Goal: Task Accomplishment & Management: Complete application form

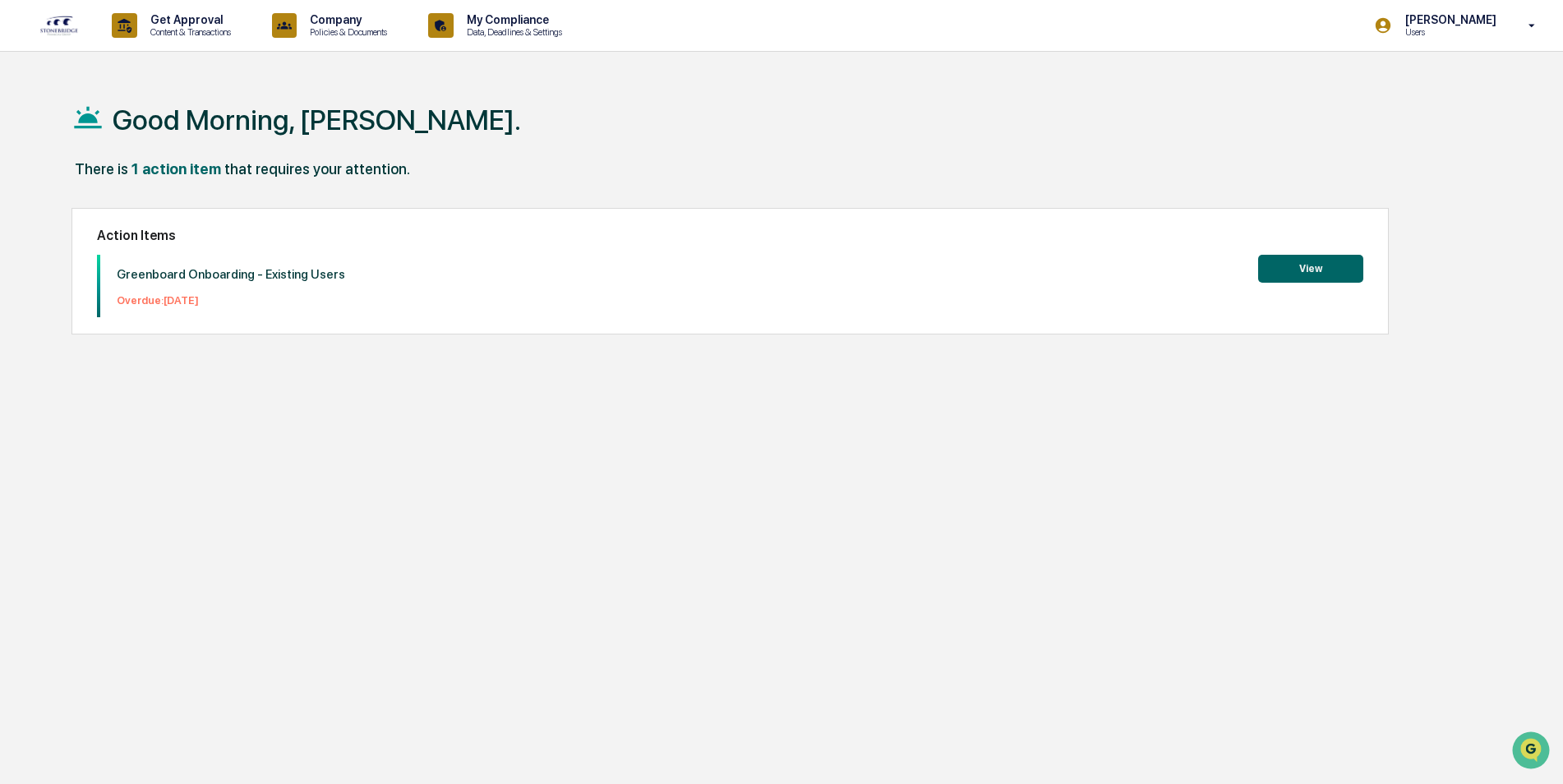
click at [1346, 267] on button "View" at bounding box center [1311, 268] width 105 height 28
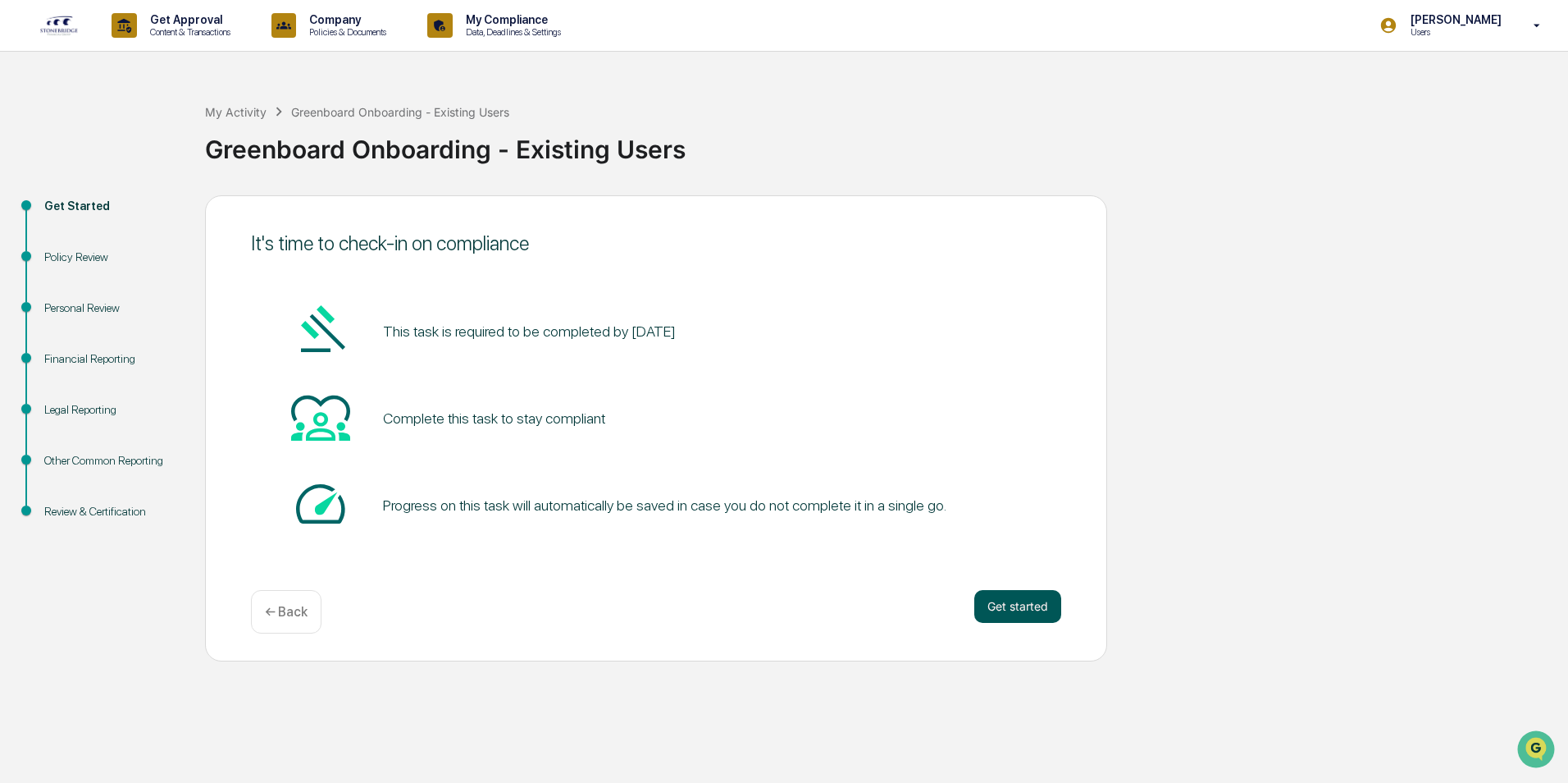
click at [1037, 609] on button "Get started" at bounding box center [1017, 606] width 87 height 33
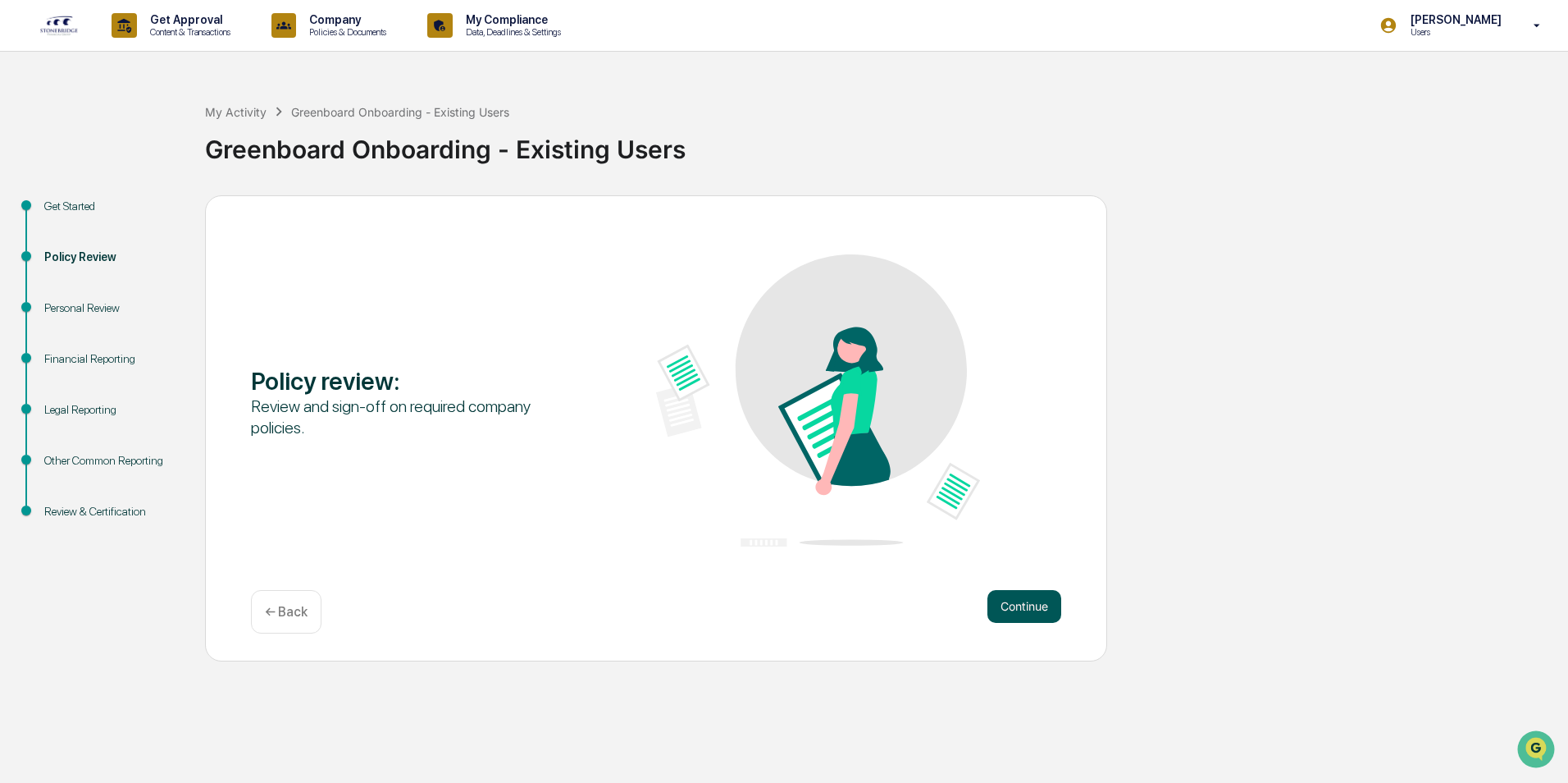
click at [1009, 605] on button "Continue" at bounding box center [1024, 606] width 74 height 33
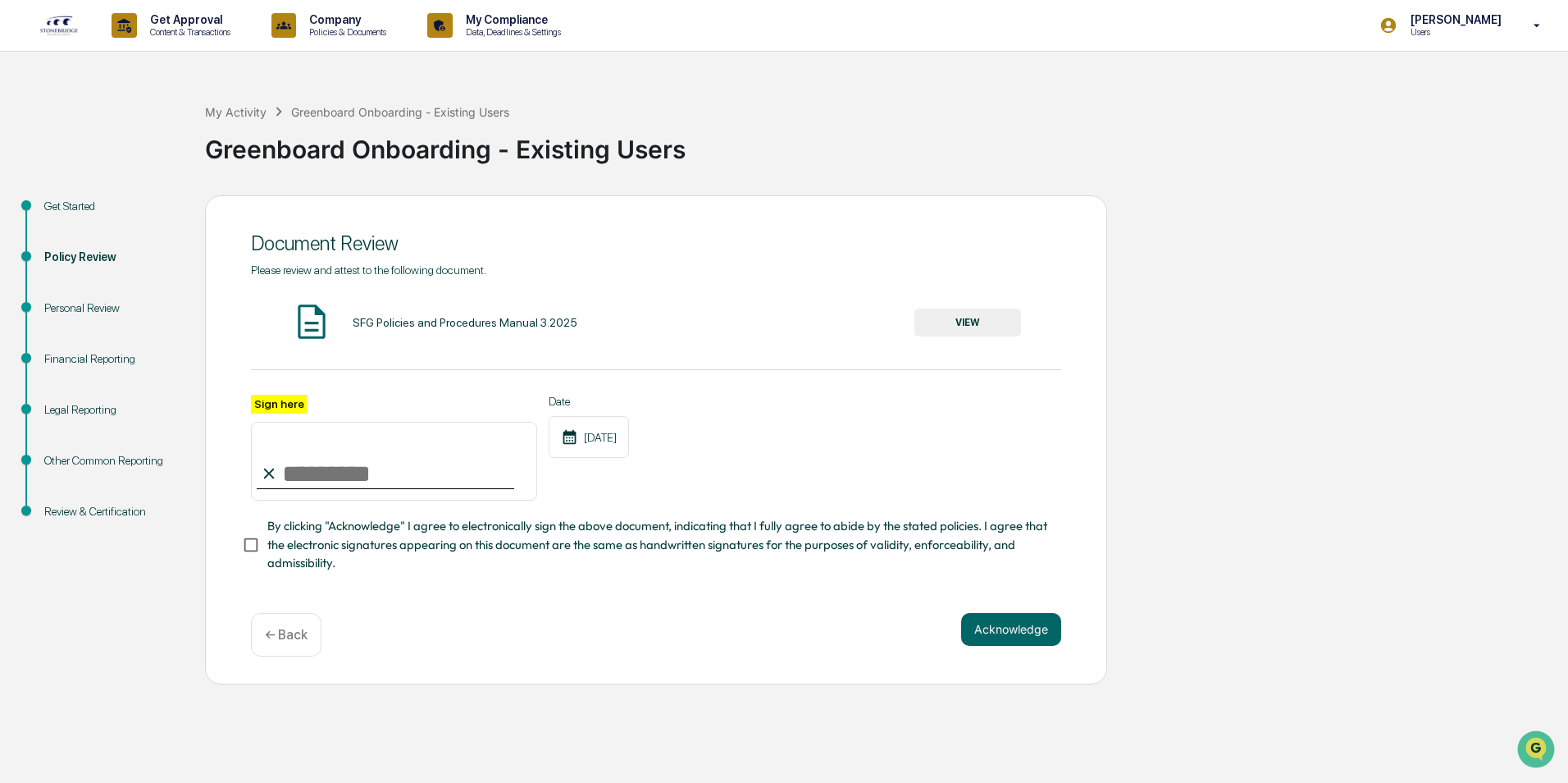
click at [329, 478] on input "Sign here" at bounding box center [394, 460] width 286 height 79
type input "*********"
click at [984, 628] on button "Acknowledge" at bounding box center [1011, 629] width 100 height 33
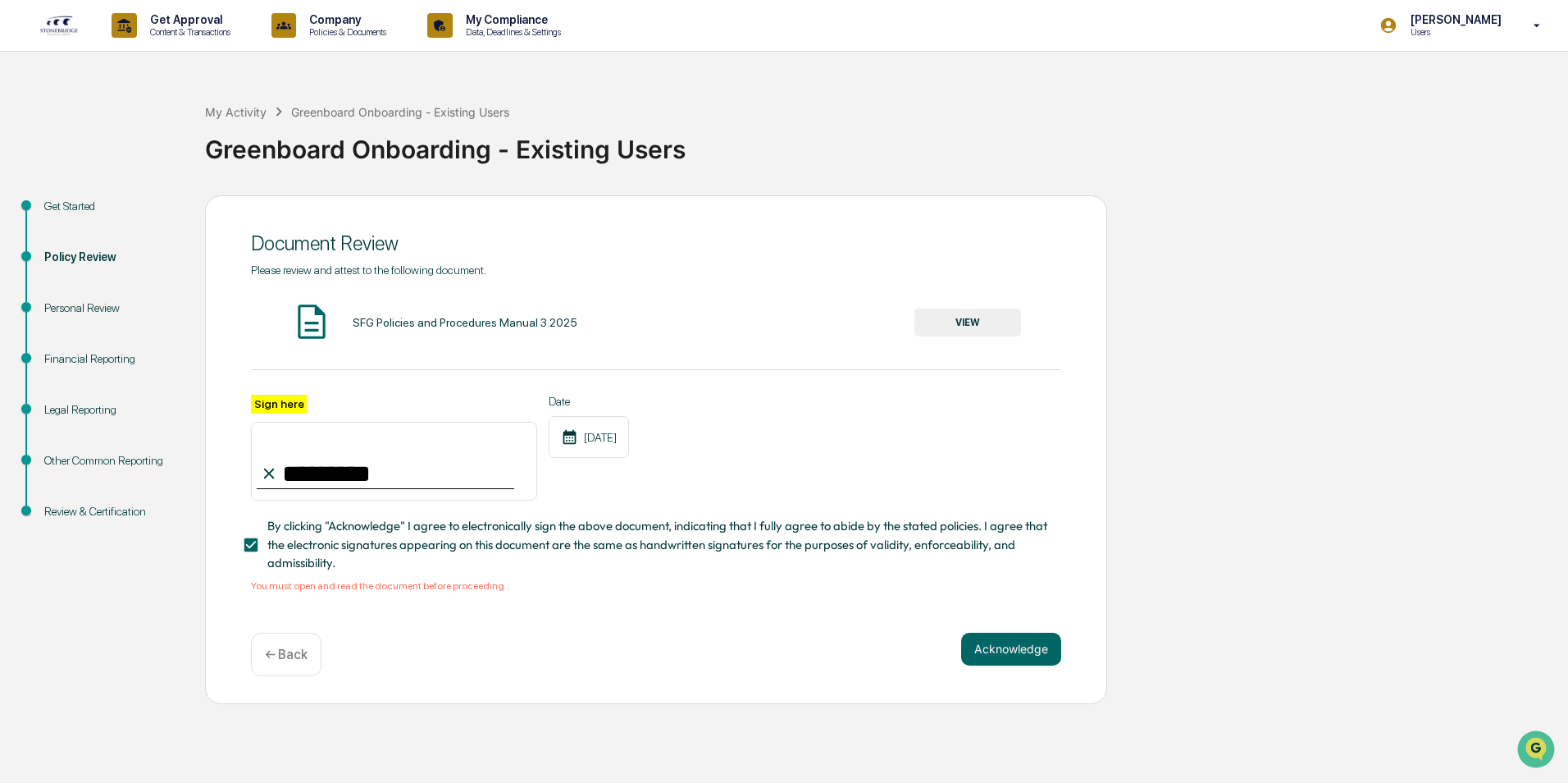
click at [949, 319] on button "VIEW" at bounding box center [968, 322] width 107 height 28
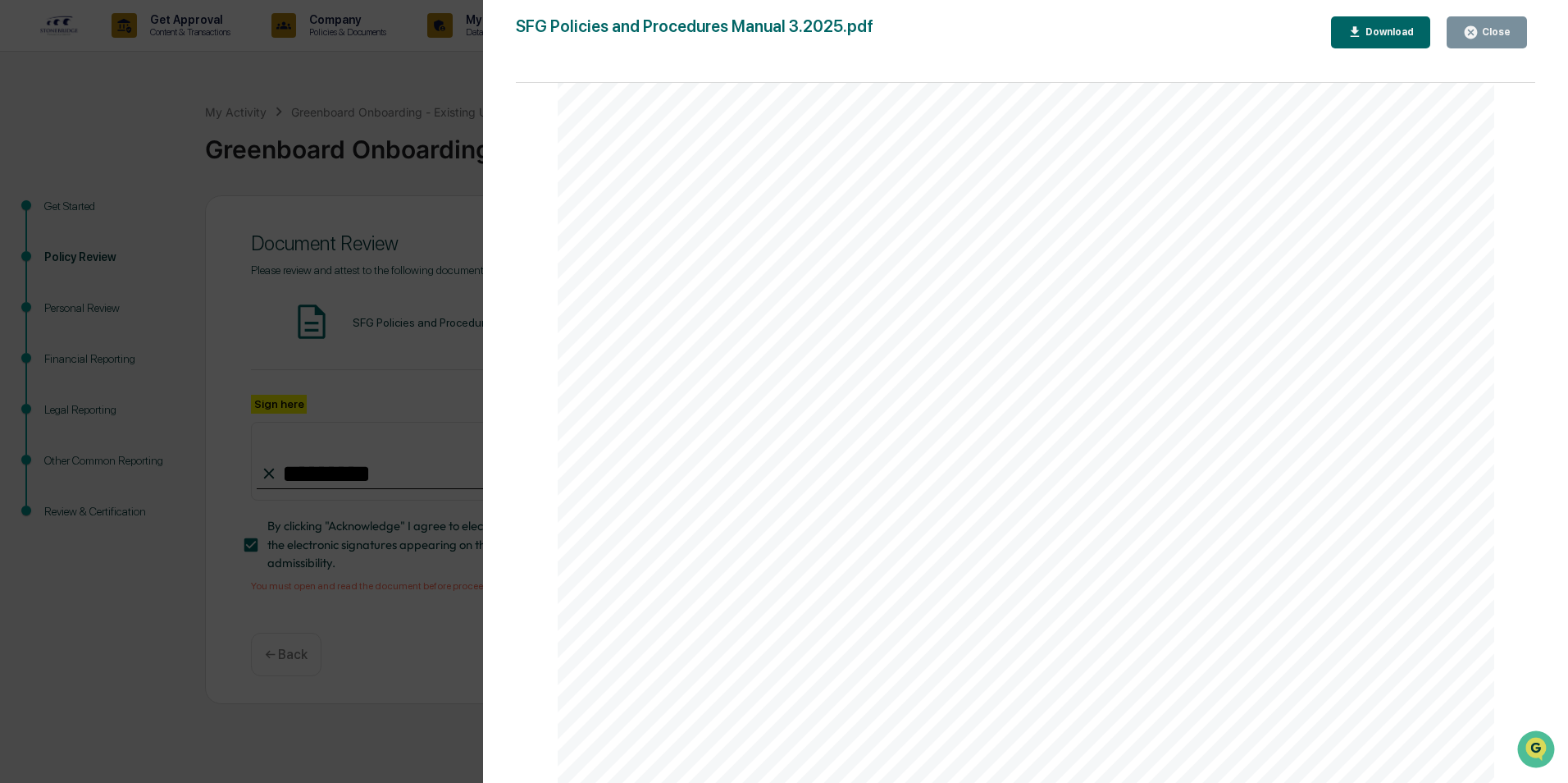
scroll to position [99351, 0]
drag, startPoint x: 1530, startPoint y: 279, endPoint x: 31, endPoint y: 30, distance: 1519.5
click at [1489, 30] on div "Close" at bounding box center [1494, 32] width 32 height 12
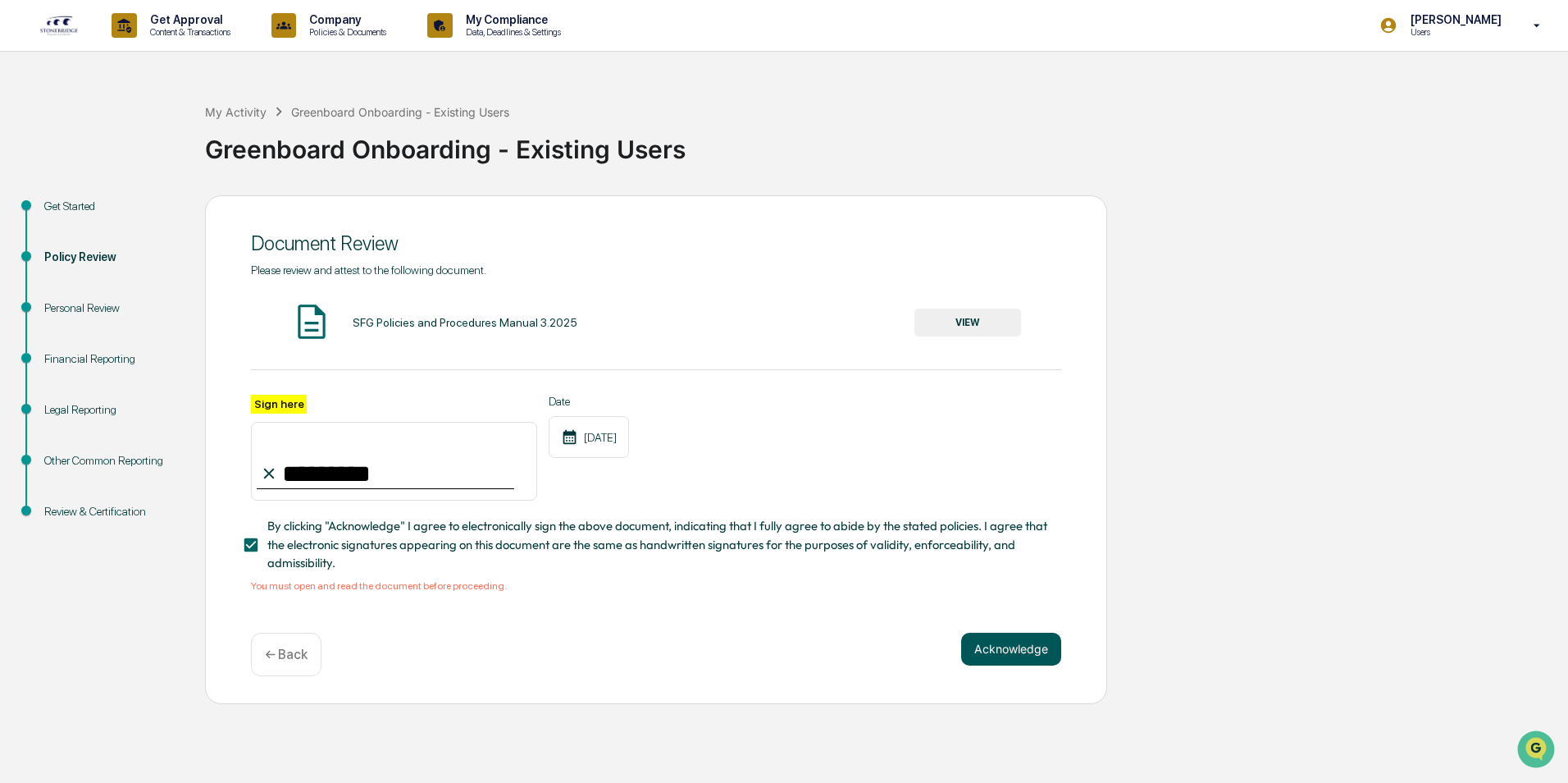
click at [1000, 649] on button "Acknowledge" at bounding box center [1011, 648] width 100 height 33
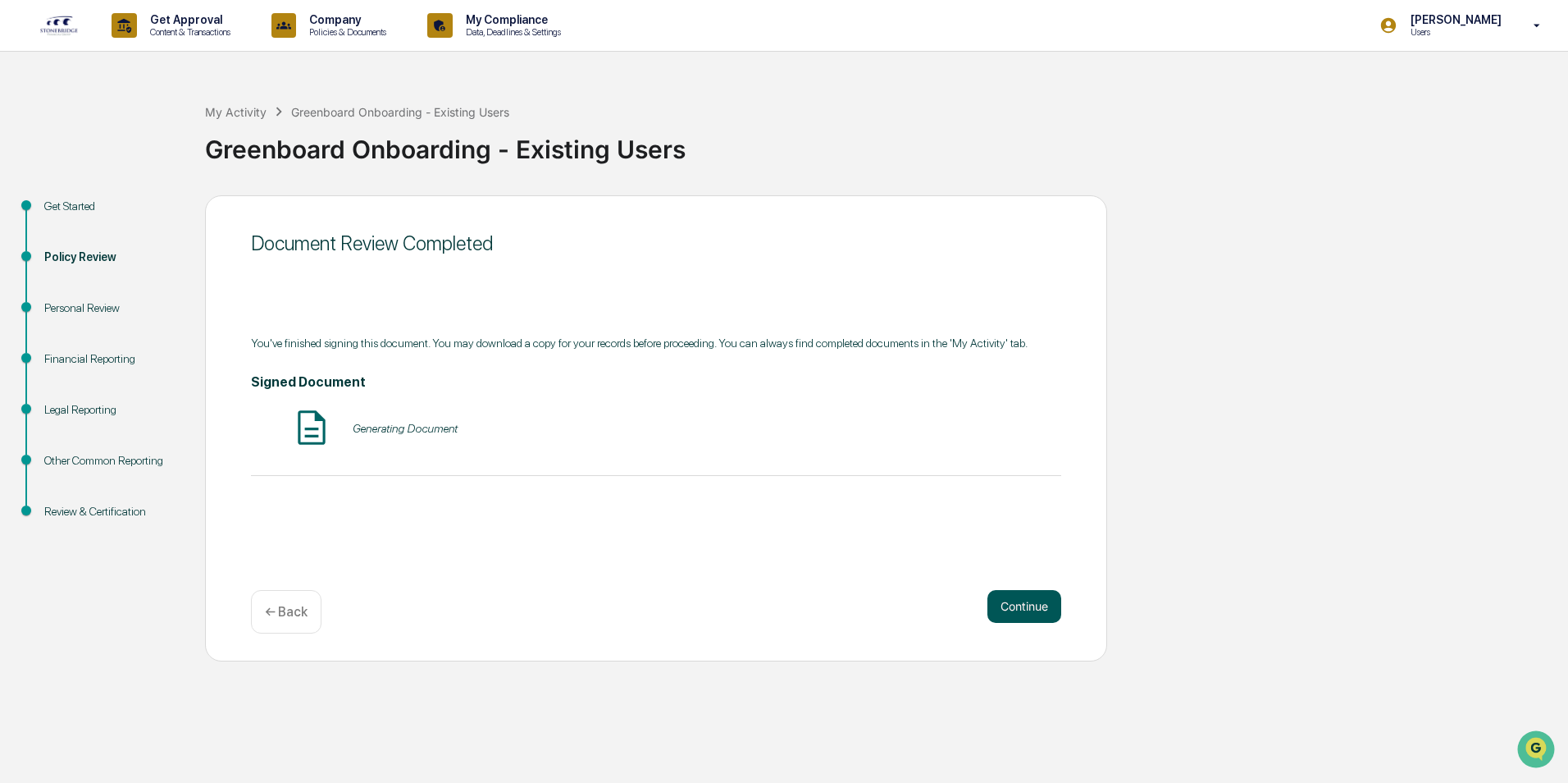
click at [1024, 604] on button "Continue" at bounding box center [1024, 606] width 74 height 33
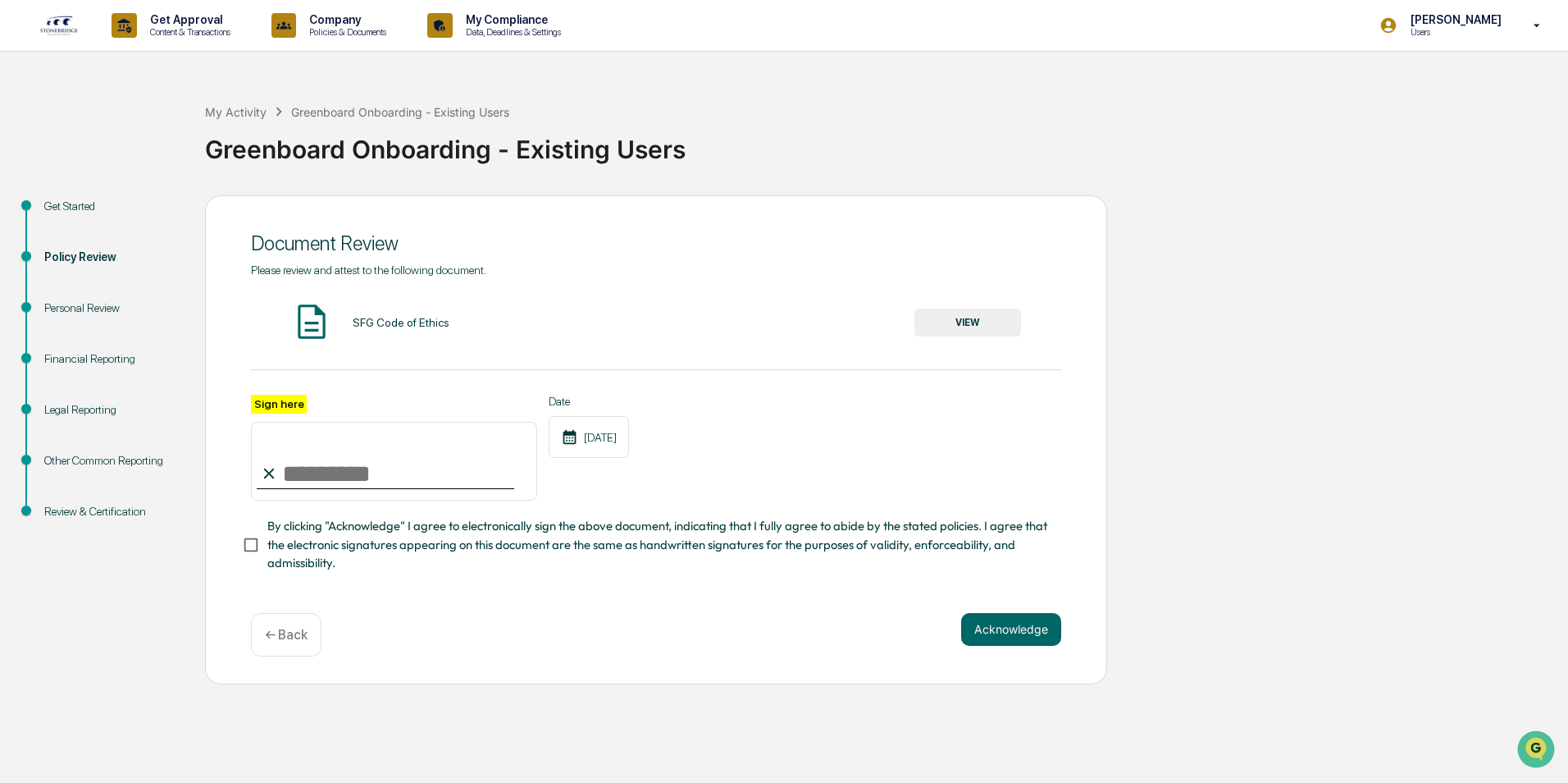
click at [972, 312] on button "VIEW" at bounding box center [968, 322] width 107 height 28
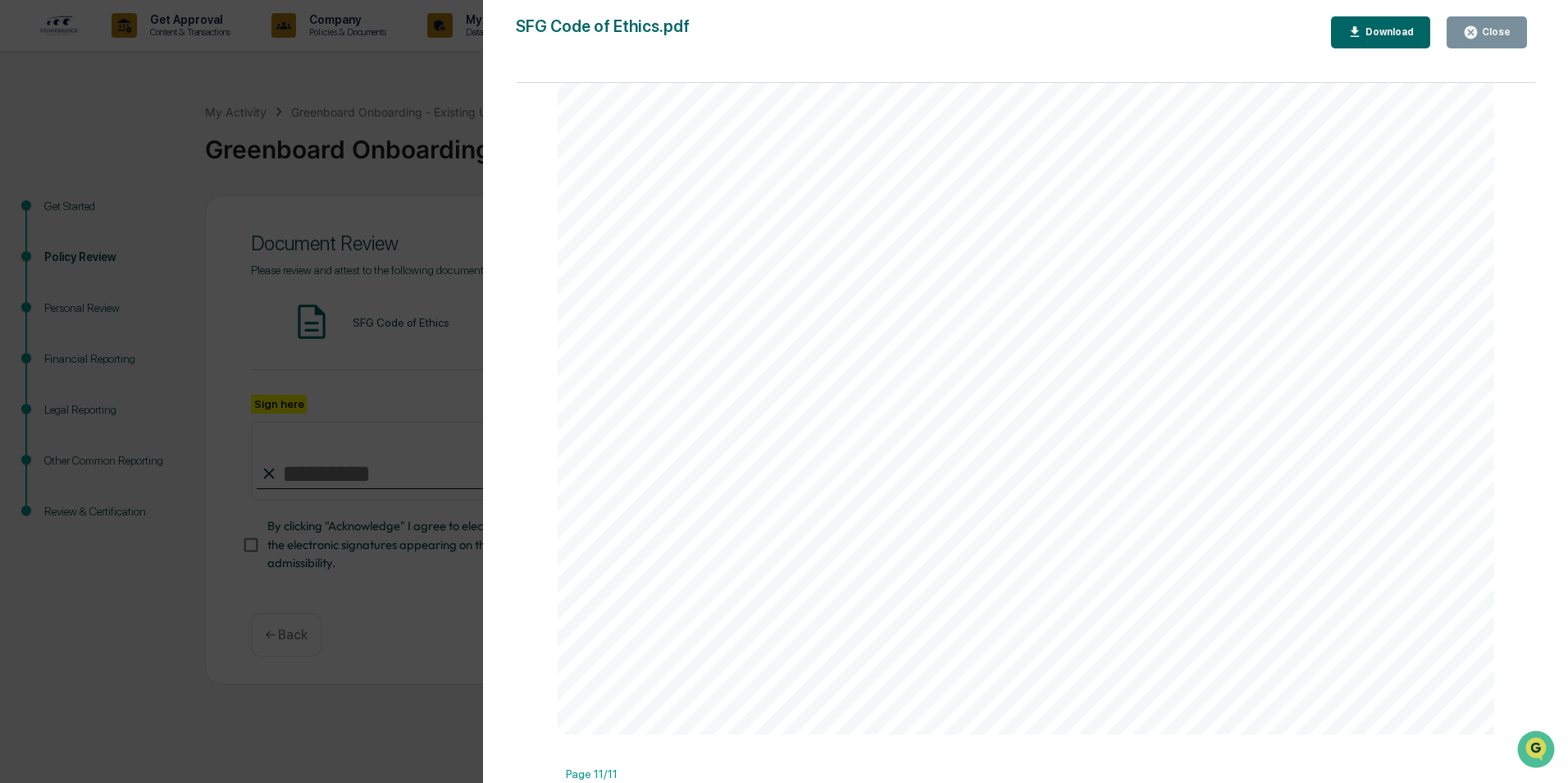
scroll to position [13217, 0]
drag, startPoint x: 1528, startPoint y: 319, endPoint x: 37, endPoint y: 23, distance: 1520.1
click at [1471, 31] on icon "button" at bounding box center [1471, 32] width 13 height 13
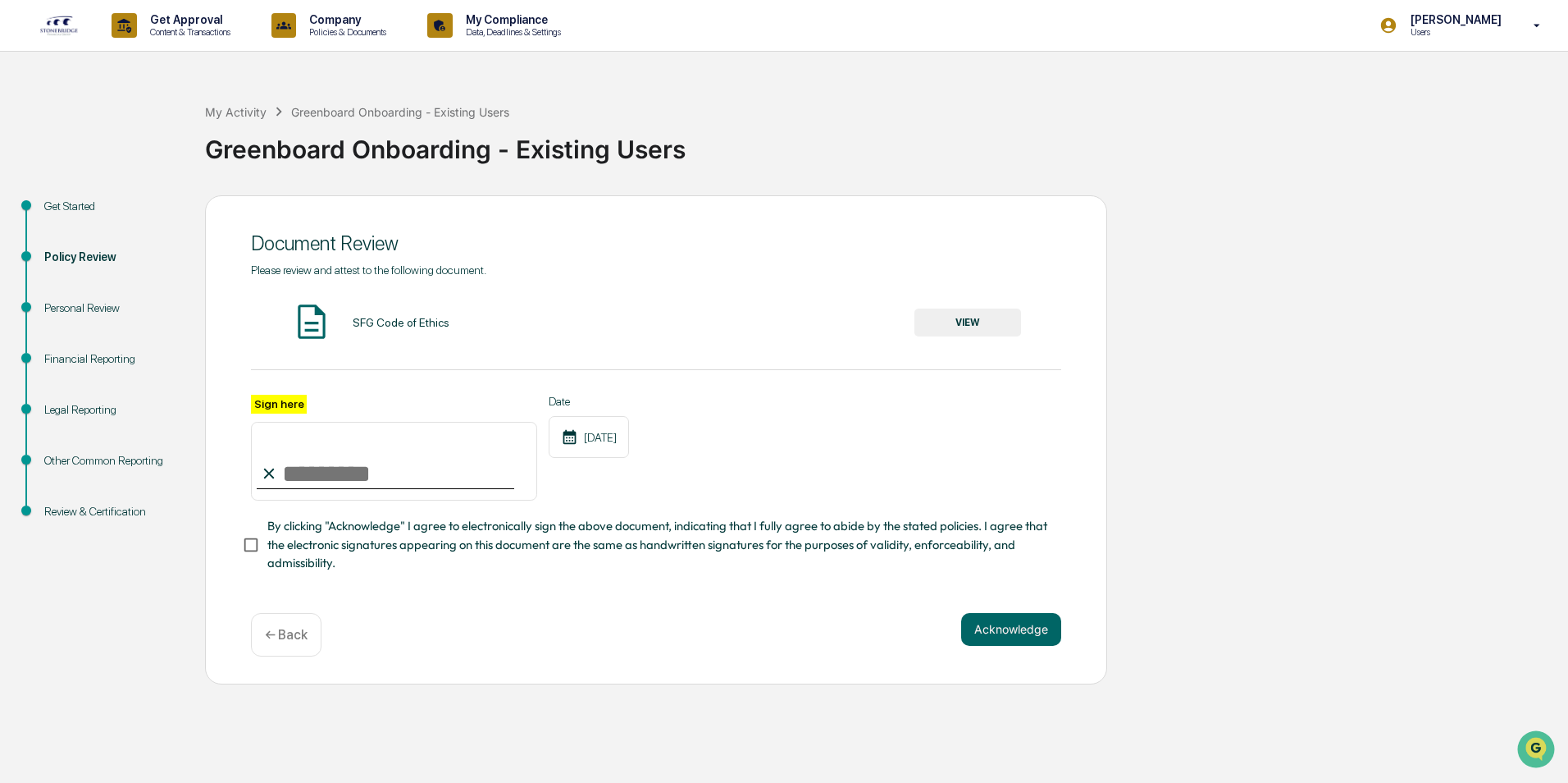
click at [315, 485] on input "Sign here" at bounding box center [394, 460] width 286 height 79
type input "*********"
click at [1026, 631] on button "Acknowledge" at bounding box center [1011, 629] width 100 height 33
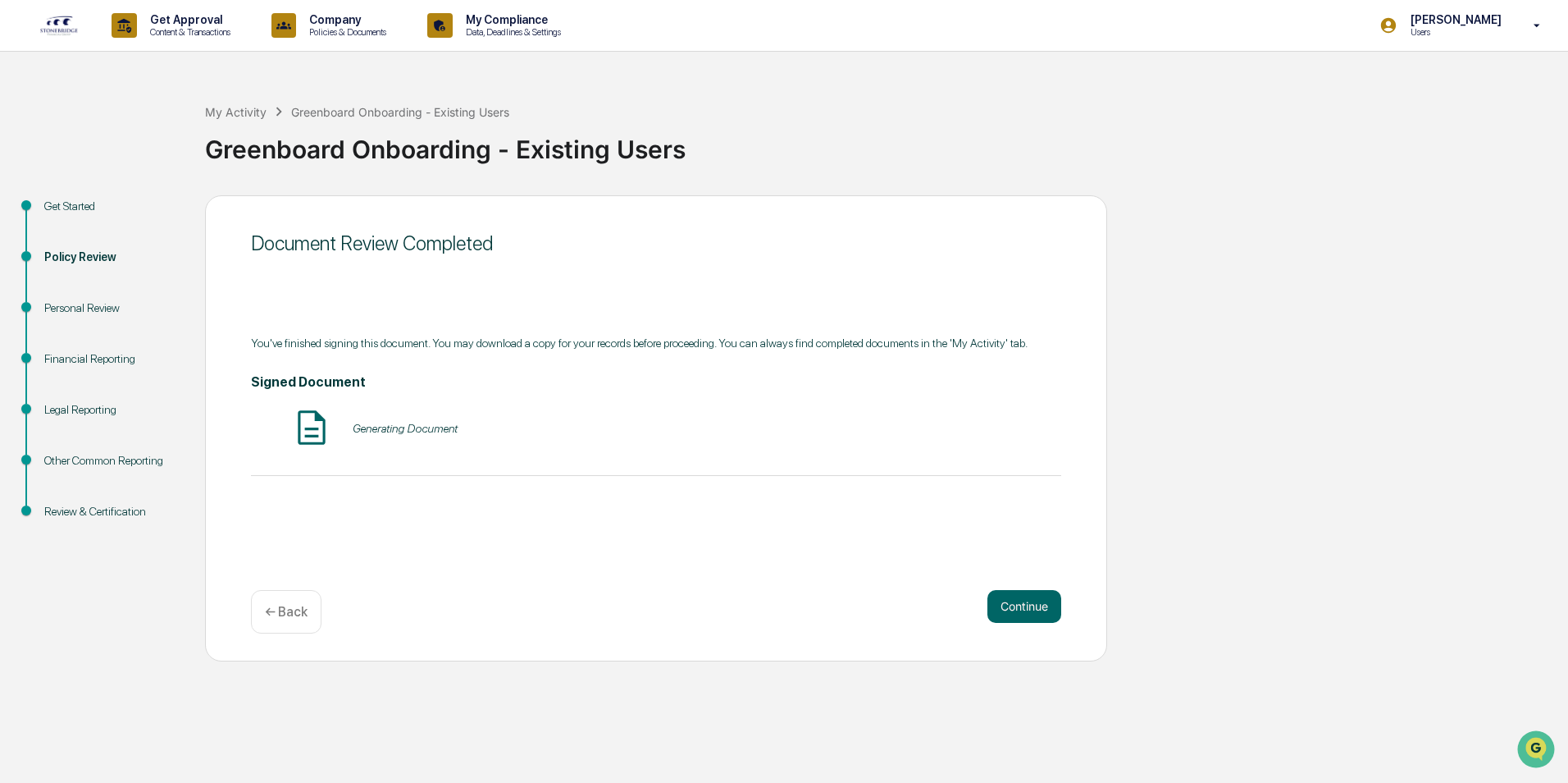
click at [305, 423] on img at bounding box center [311, 427] width 41 height 41
click at [1028, 605] on button "Continue" at bounding box center [1024, 606] width 74 height 33
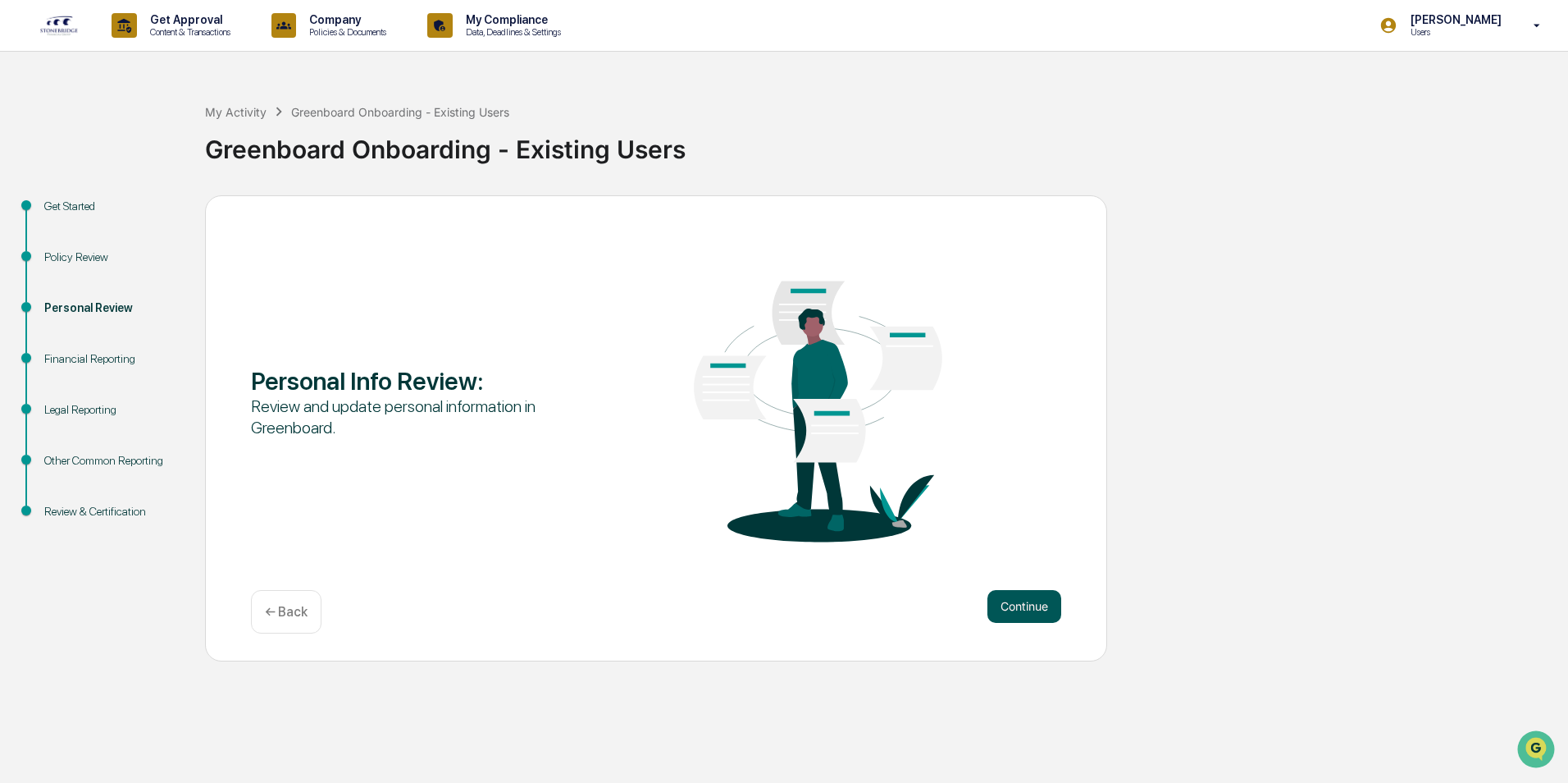
click at [1025, 610] on button "Continue" at bounding box center [1024, 606] width 74 height 33
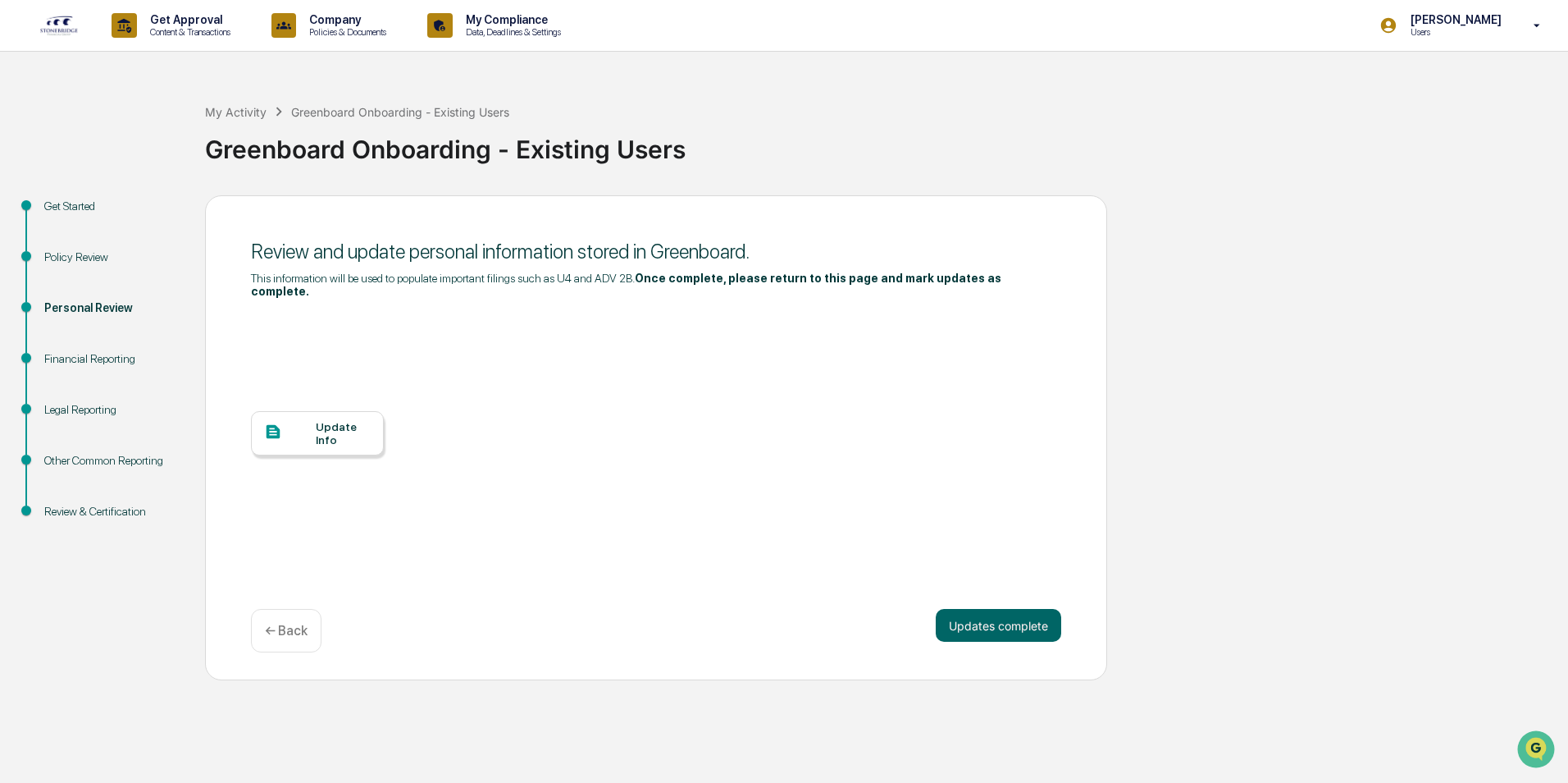
click at [344, 420] on div "Update Info" at bounding box center [343, 433] width 55 height 26
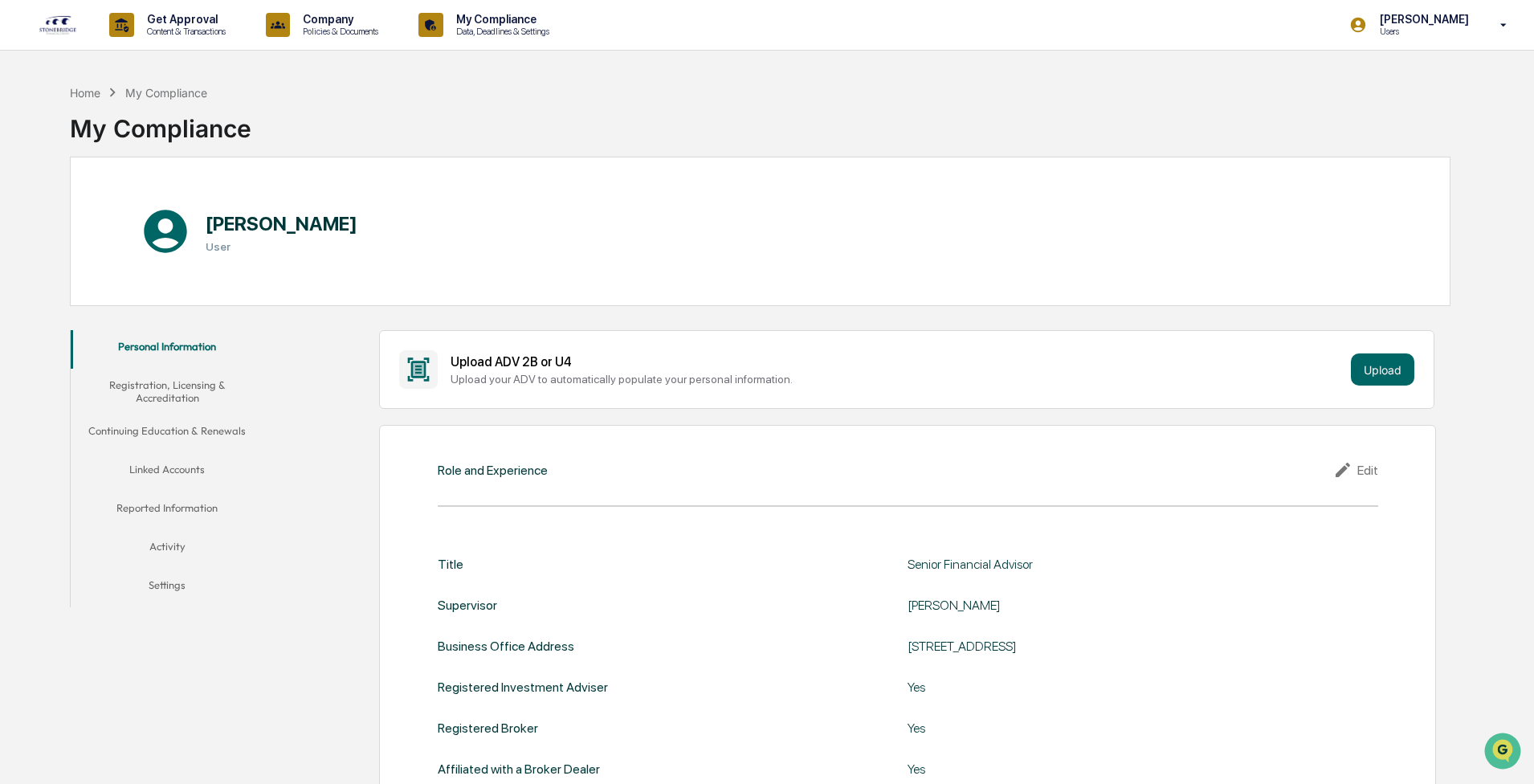
click at [167, 70] on button "Registration, Licensing & Accreditation" at bounding box center [167, 391] width 193 height 46
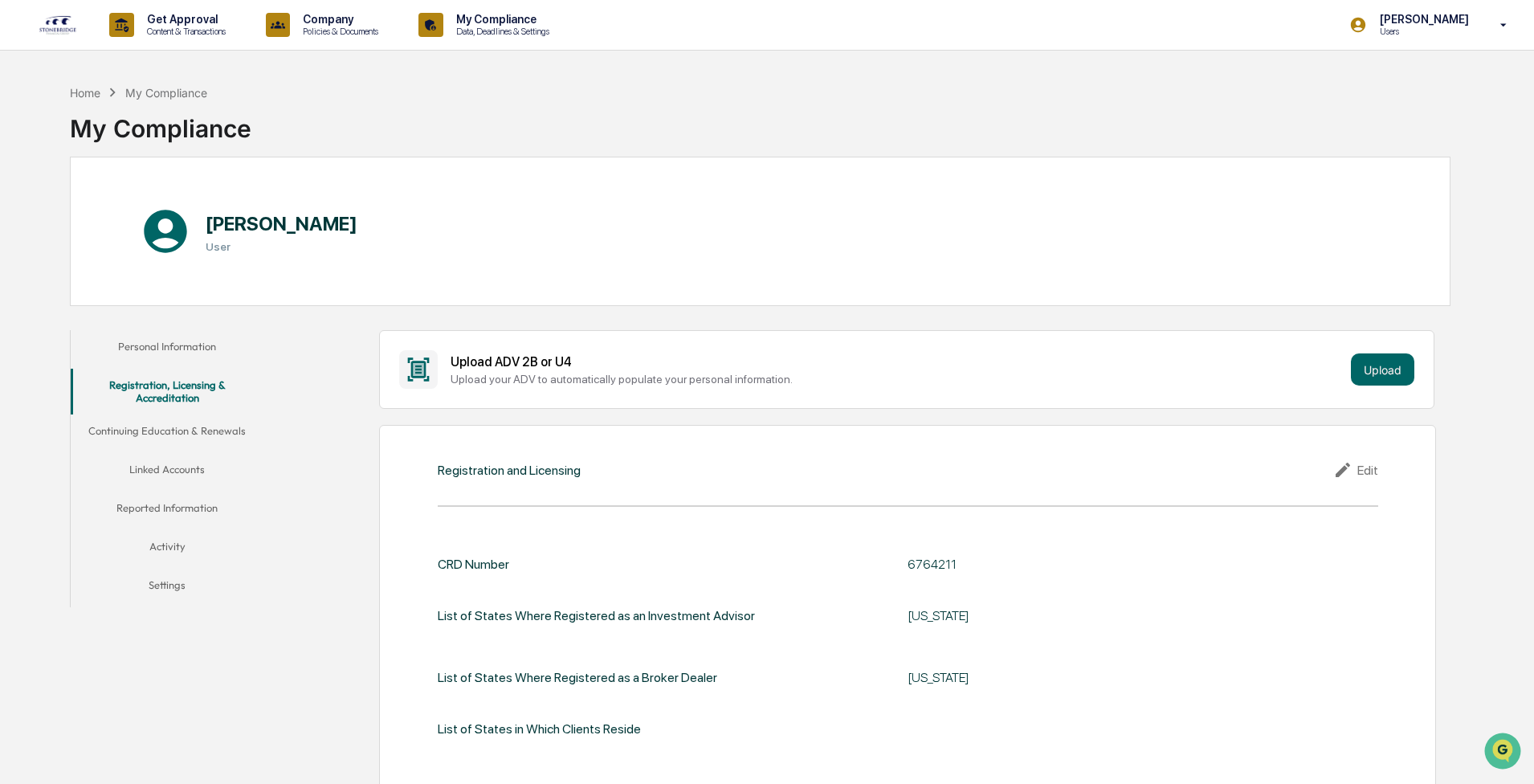
click at [161, 70] on button "Continuing Education & Renewals" at bounding box center [167, 433] width 193 height 39
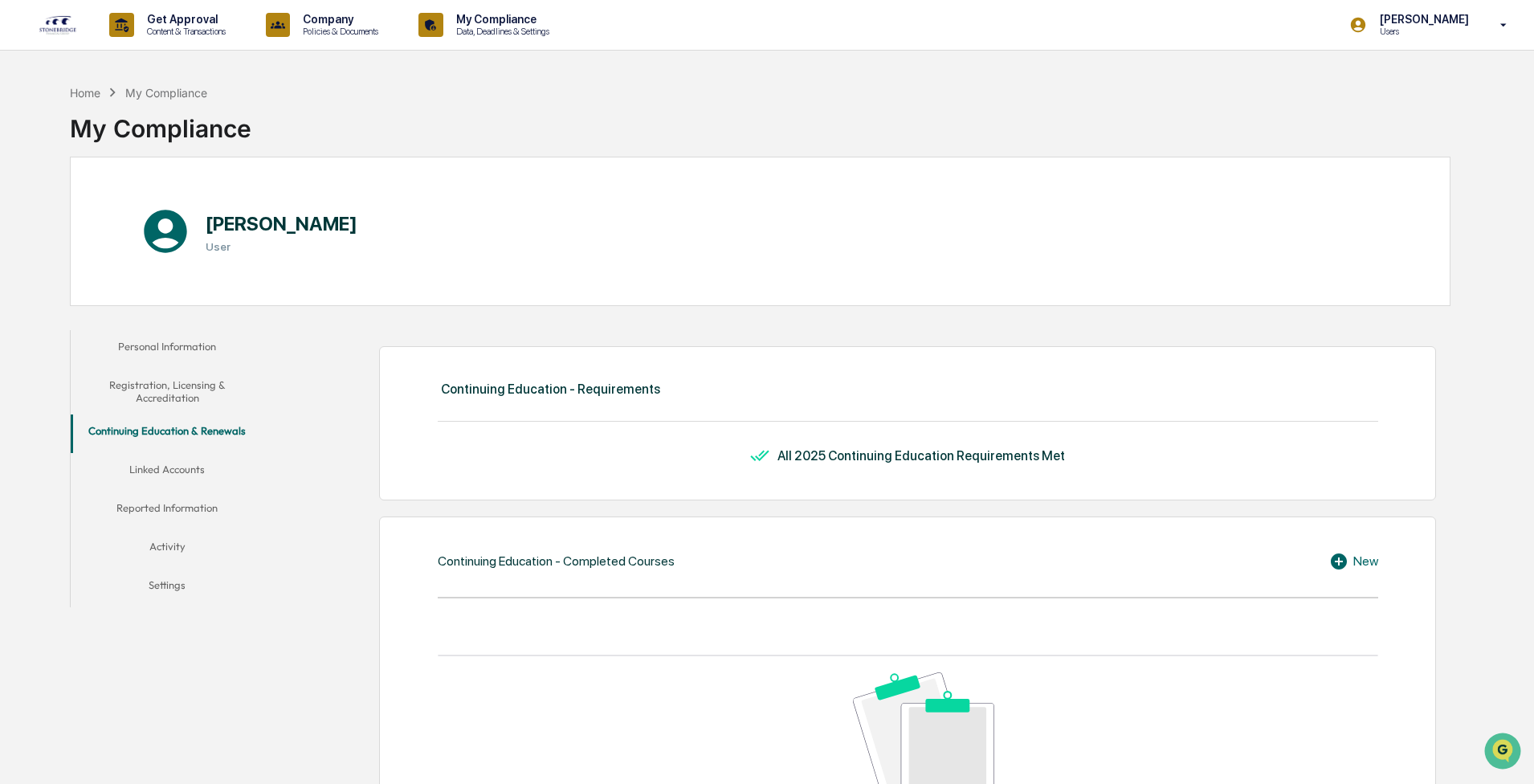
click at [169, 70] on button "Linked Accounts" at bounding box center [167, 472] width 193 height 39
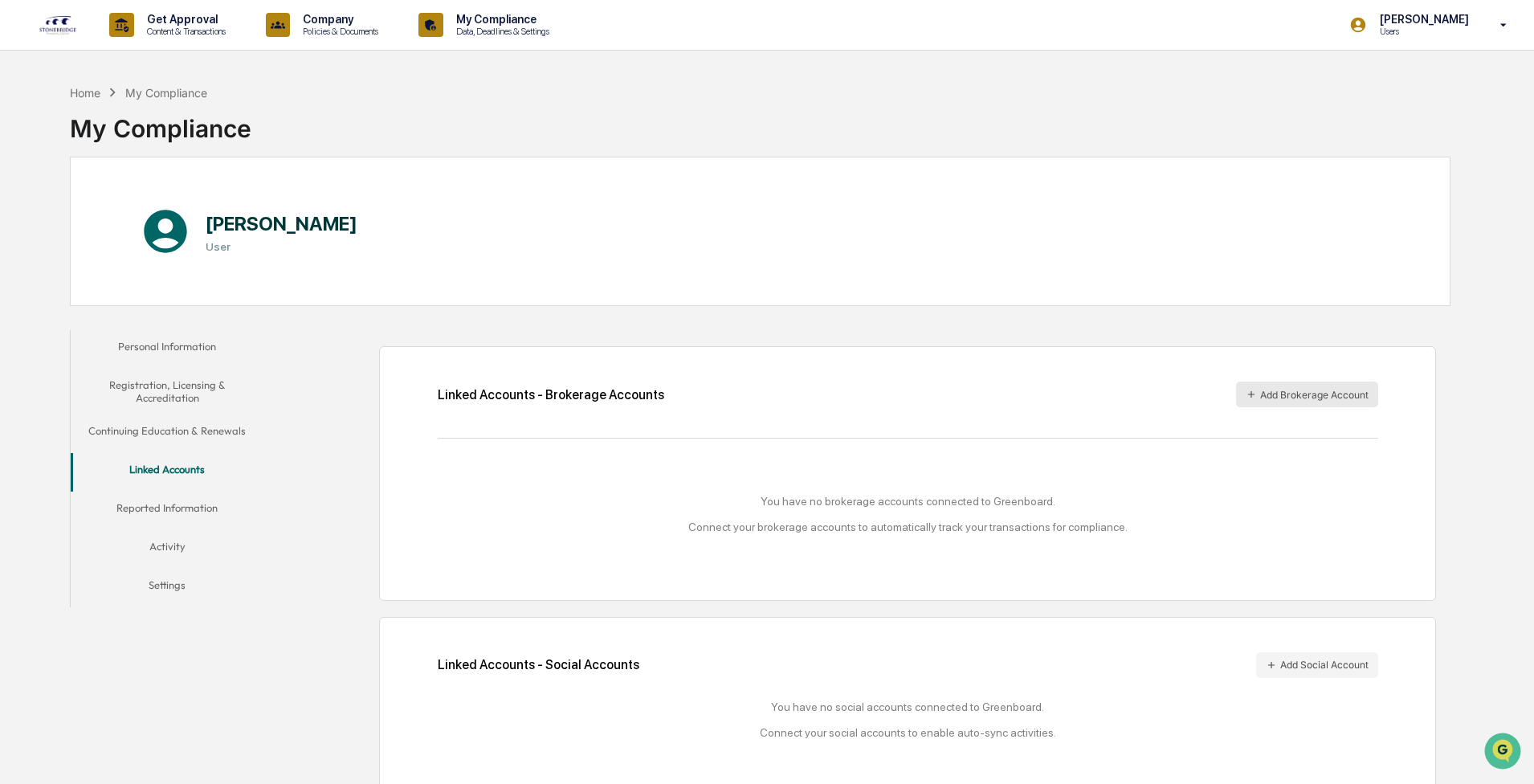
click at [405, 70] on button "Add Brokerage Account" at bounding box center [1308, 394] width 143 height 26
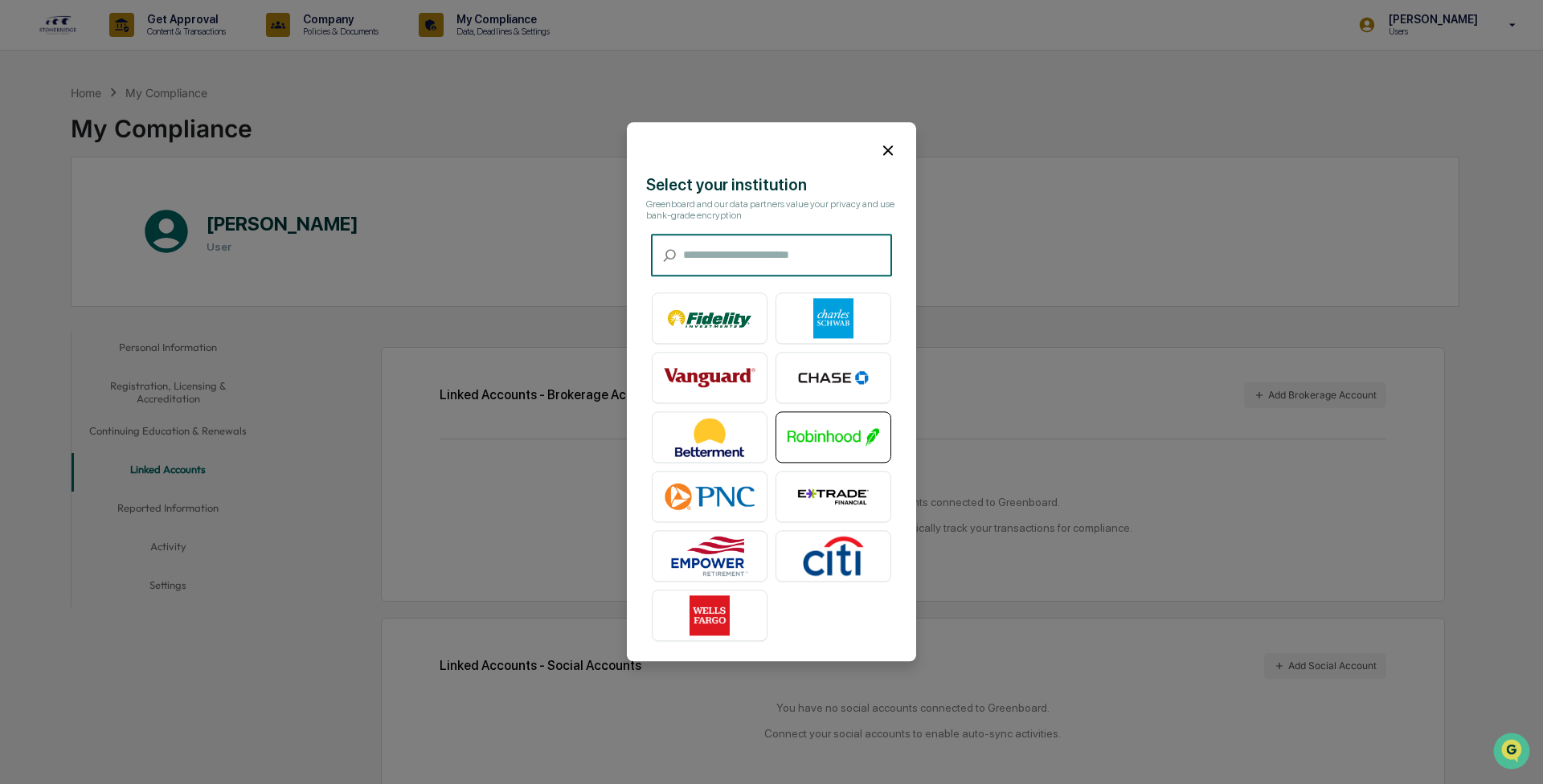
click at [405, 70] on img at bounding box center [833, 438] width 91 height 40
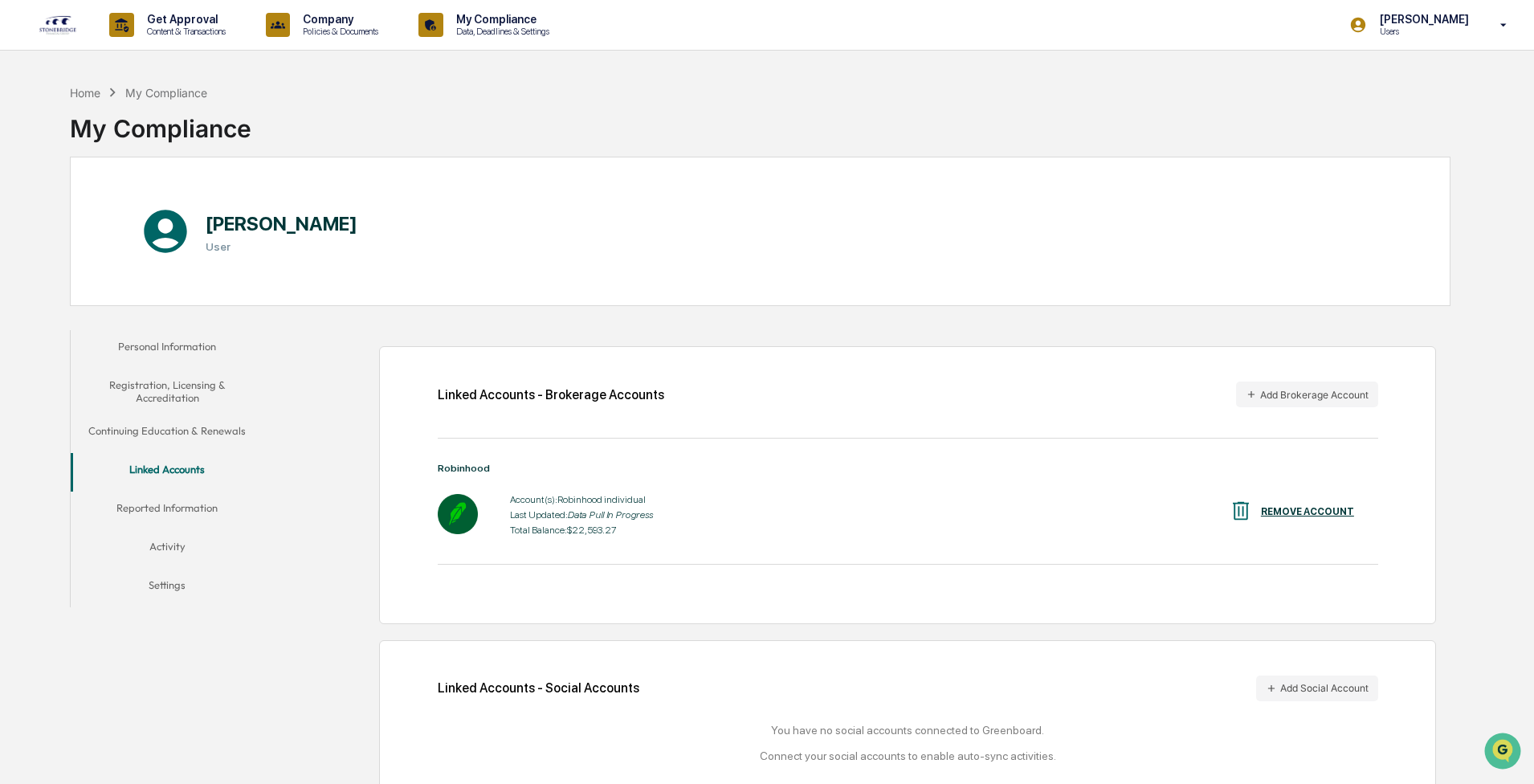
click at [177, 70] on button "Reported Information" at bounding box center [167, 511] width 193 height 39
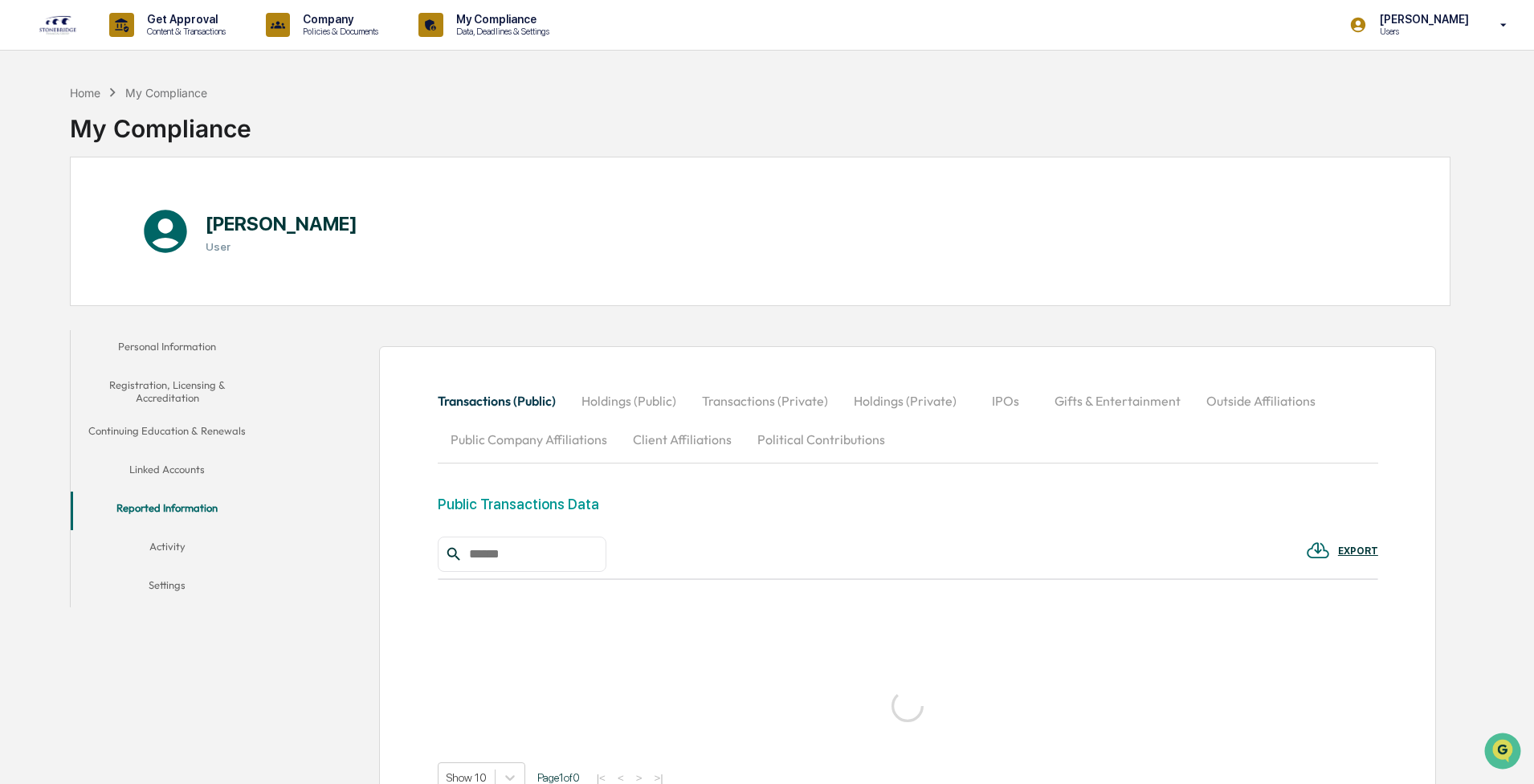
click at [189, 70] on button "Linked Accounts" at bounding box center [167, 472] width 193 height 39
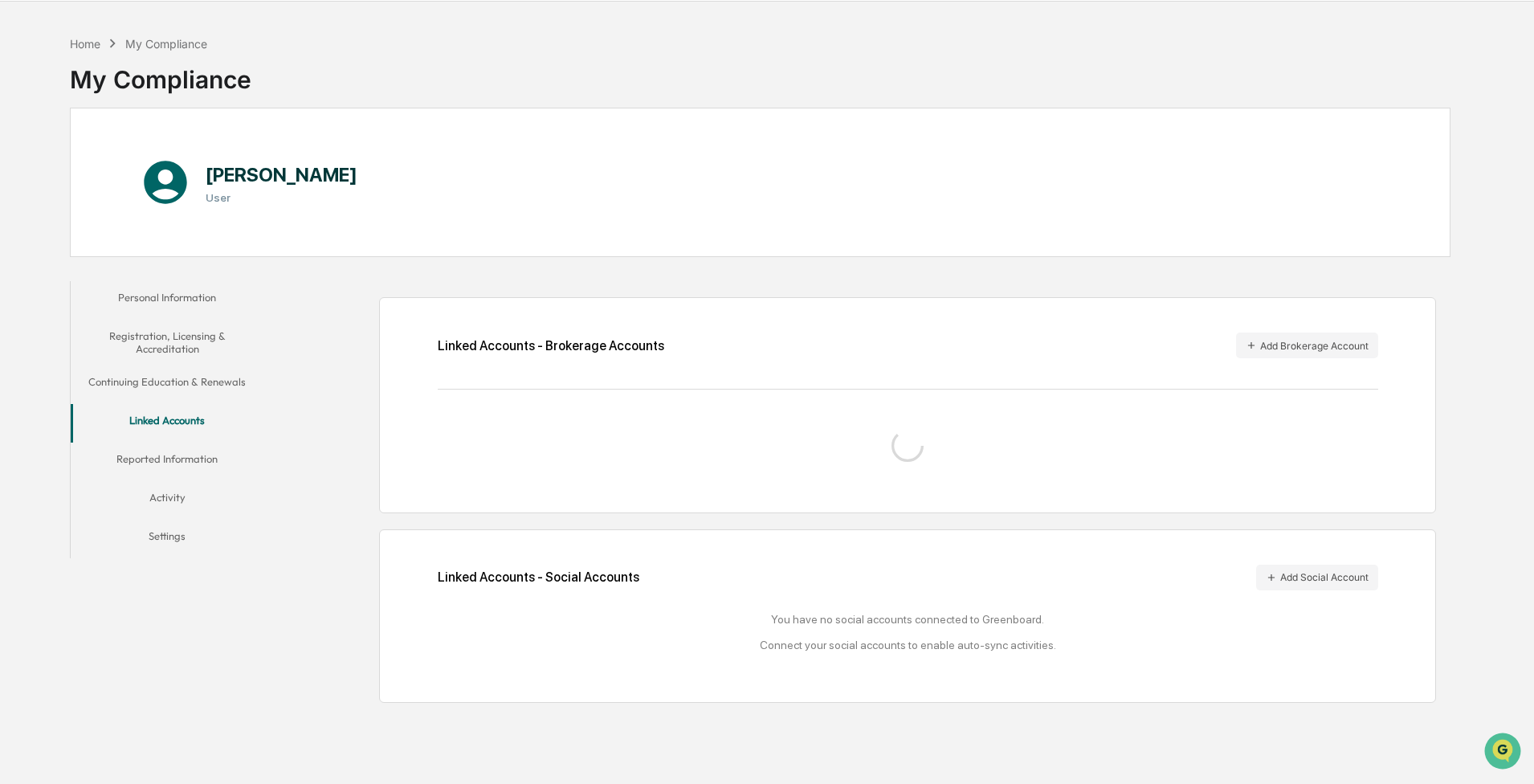
scroll to position [76, 0]
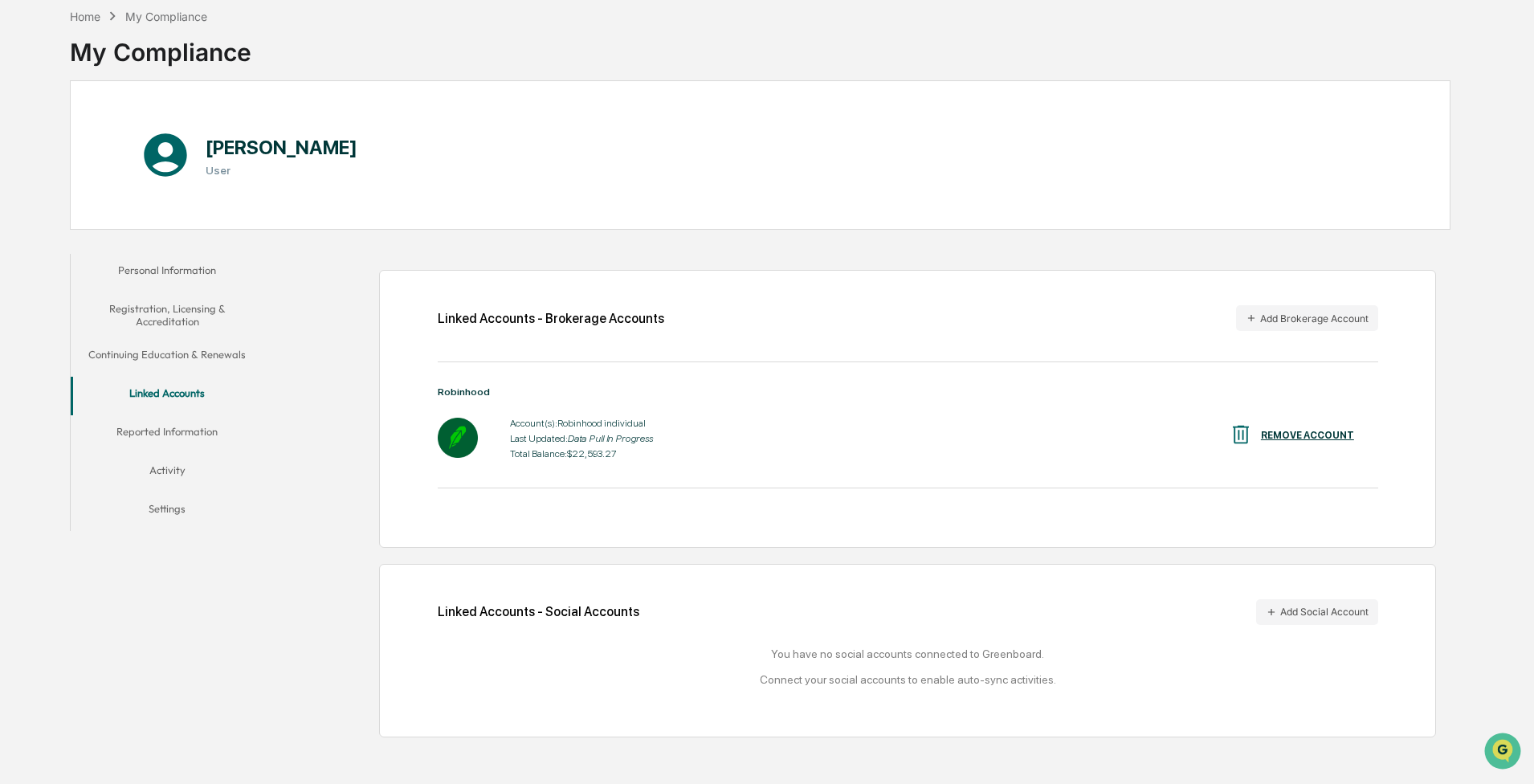
click at [167, 70] on button "Reported Information" at bounding box center [167, 434] width 193 height 39
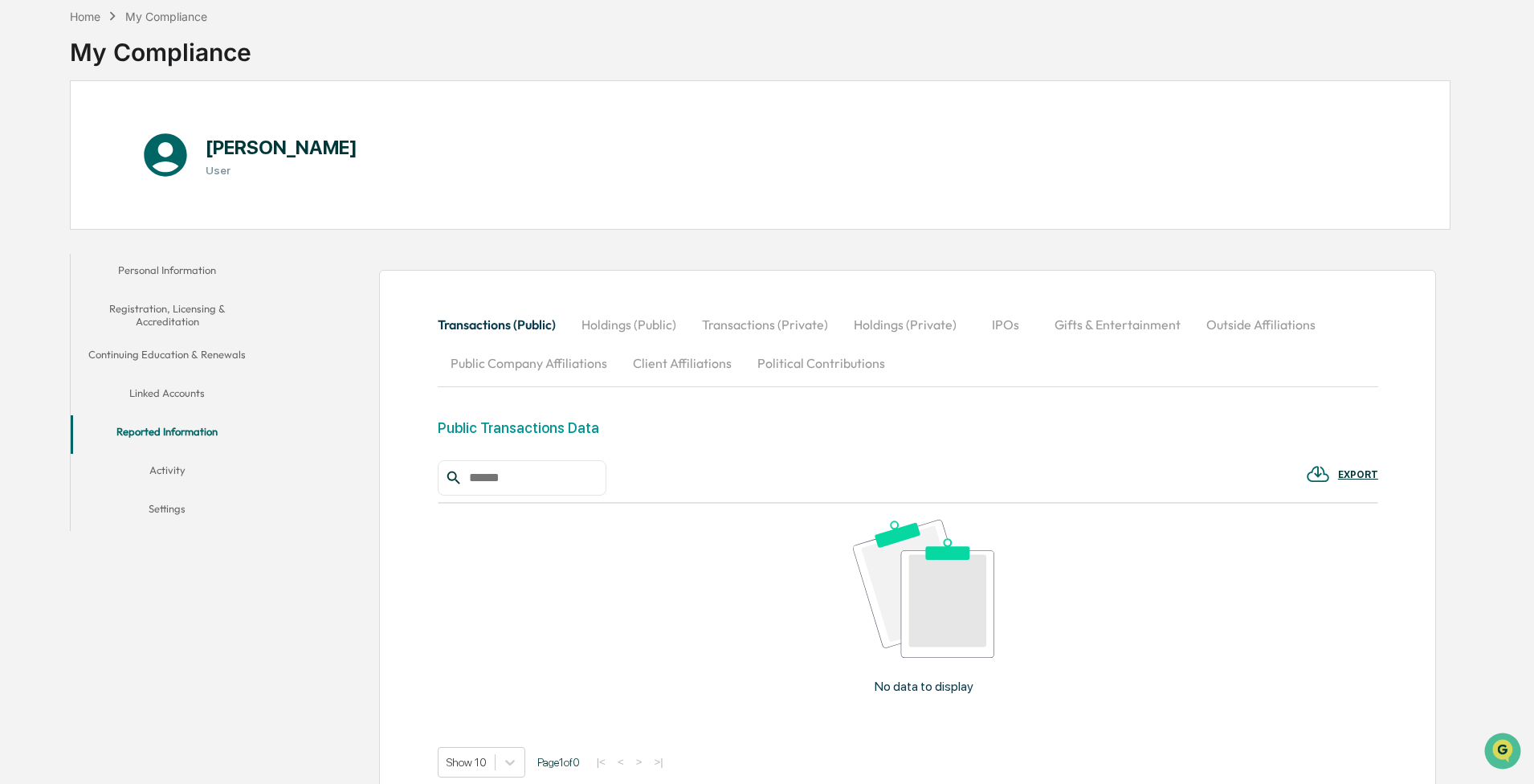
click at [159, 70] on button "Activity" at bounding box center [167, 473] width 193 height 39
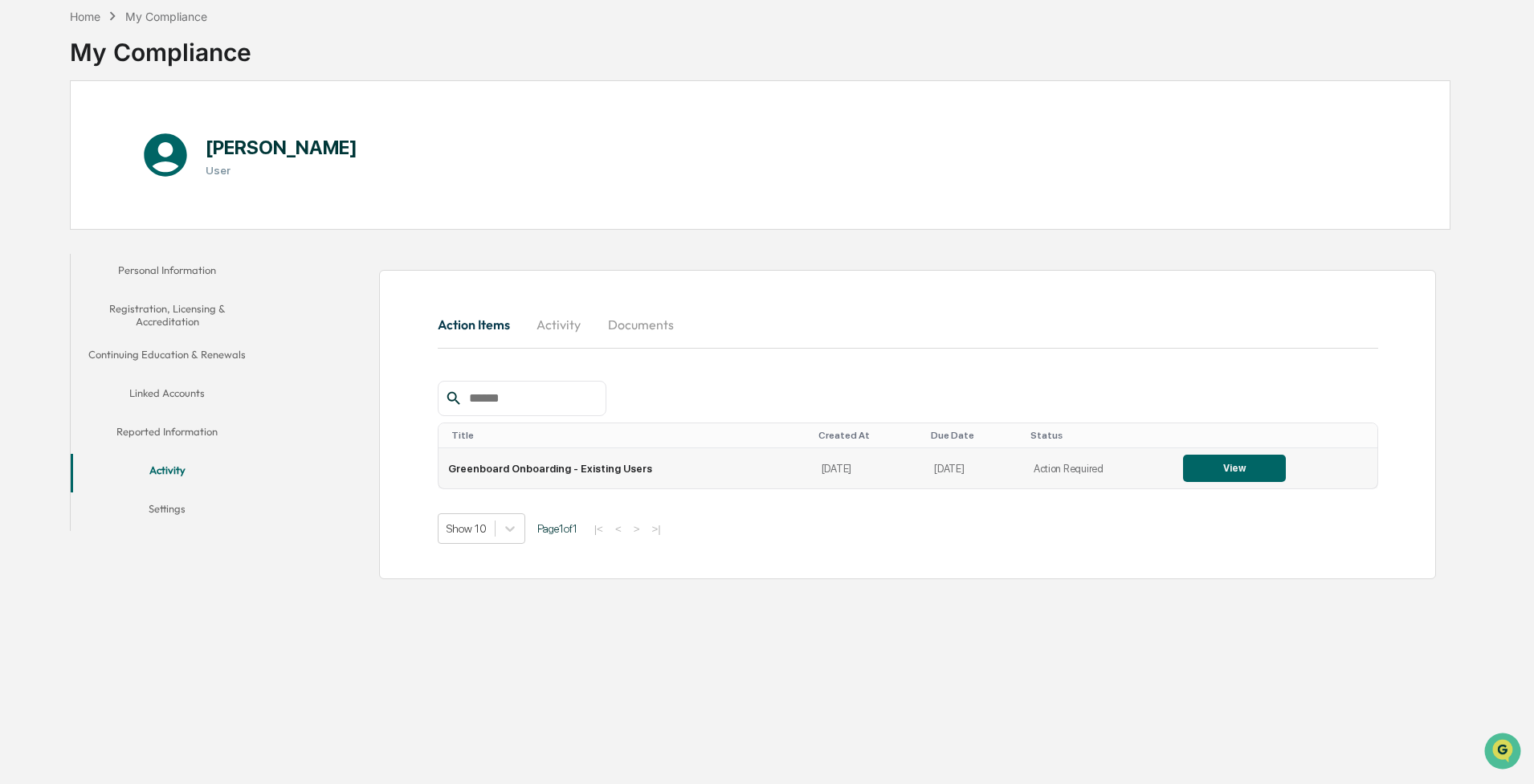
click at [405, 70] on button "View" at bounding box center [1235, 468] width 103 height 27
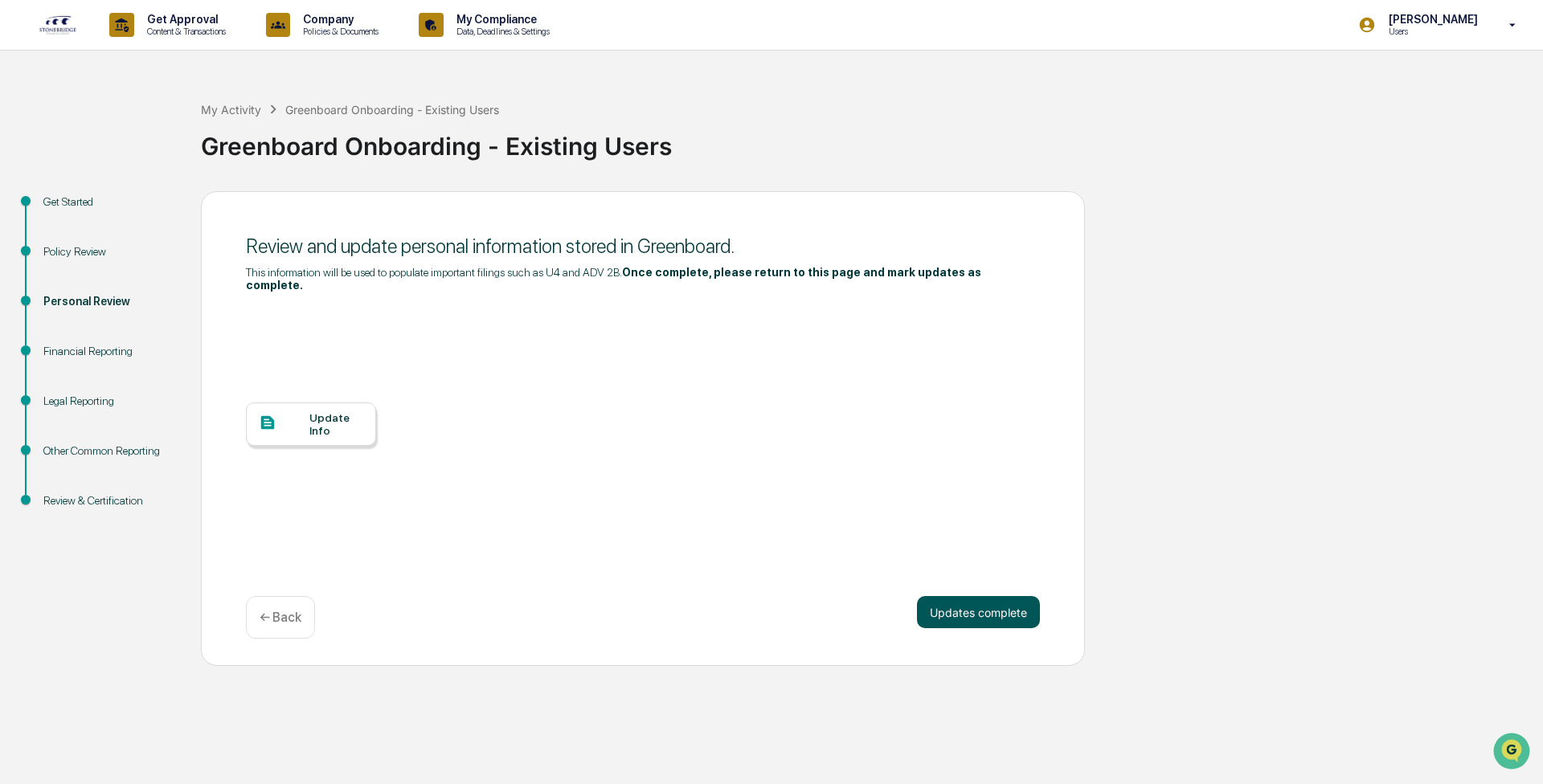
click at [405, 70] on button "Updates complete" at bounding box center [978, 612] width 123 height 32
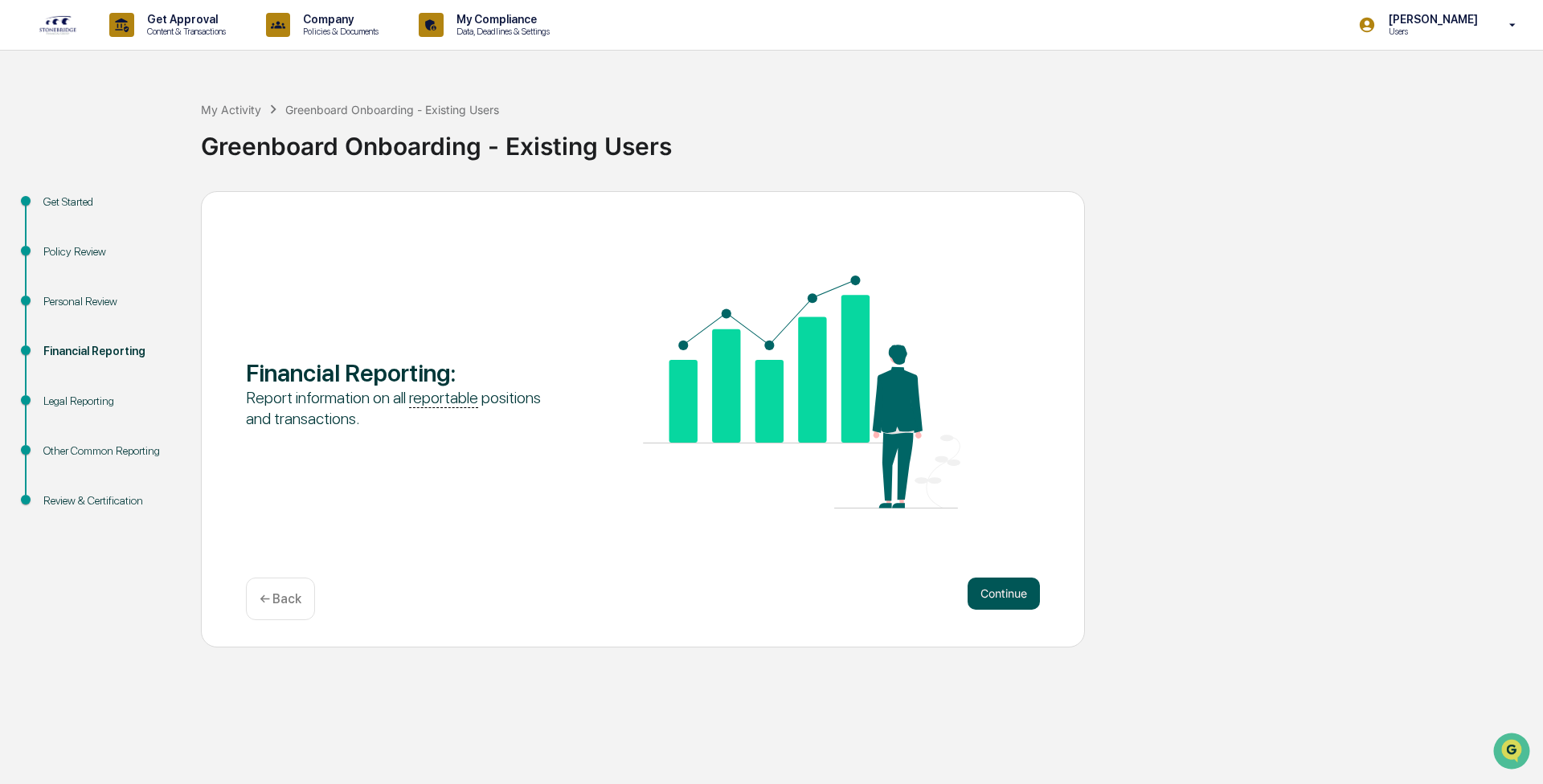
click at [405, 70] on button "Continue" at bounding box center [1003, 593] width 72 height 32
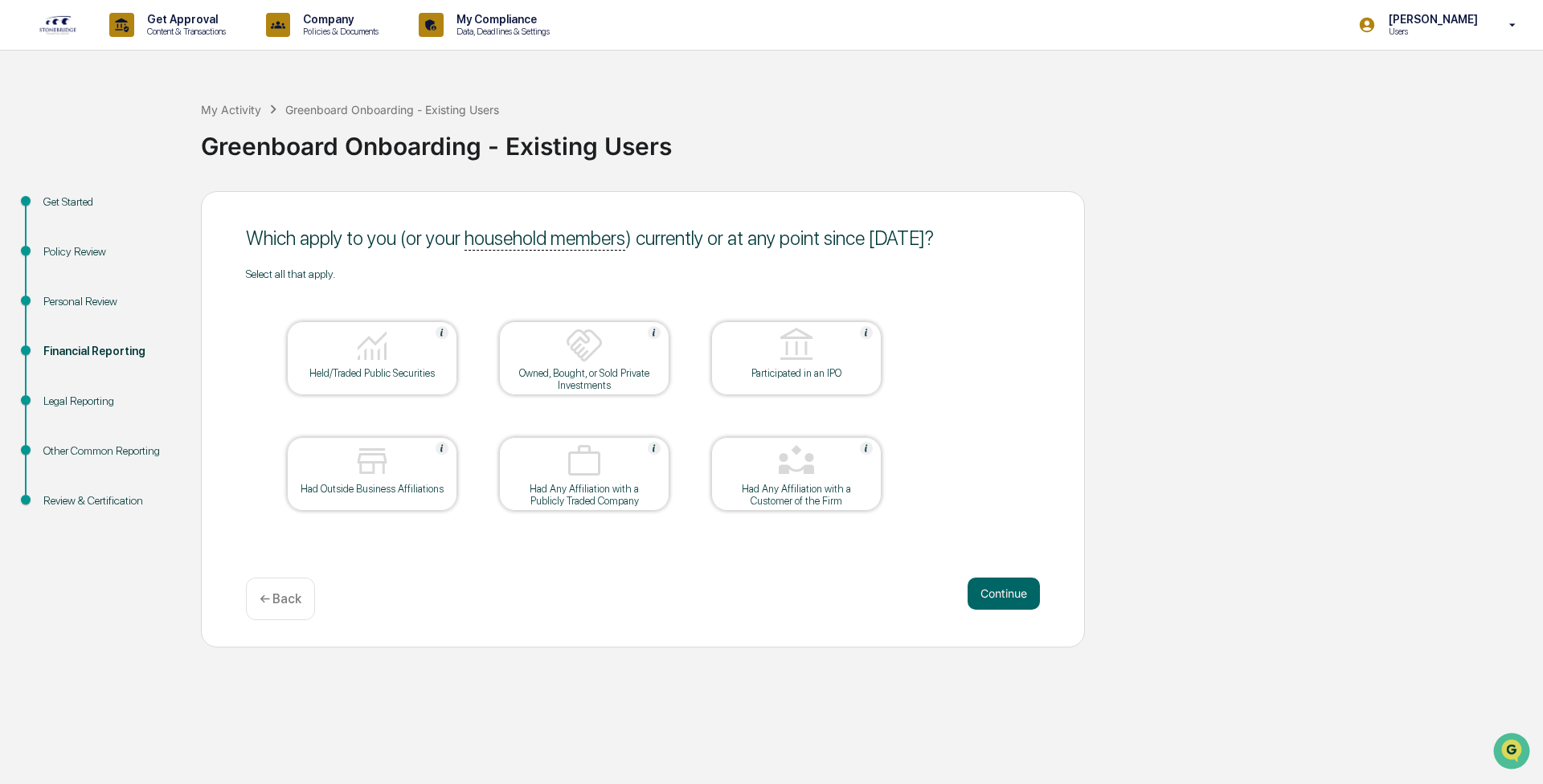
click at [405, 70] on button "Continue" at bounding box center [1003, 593] width 72 height 32
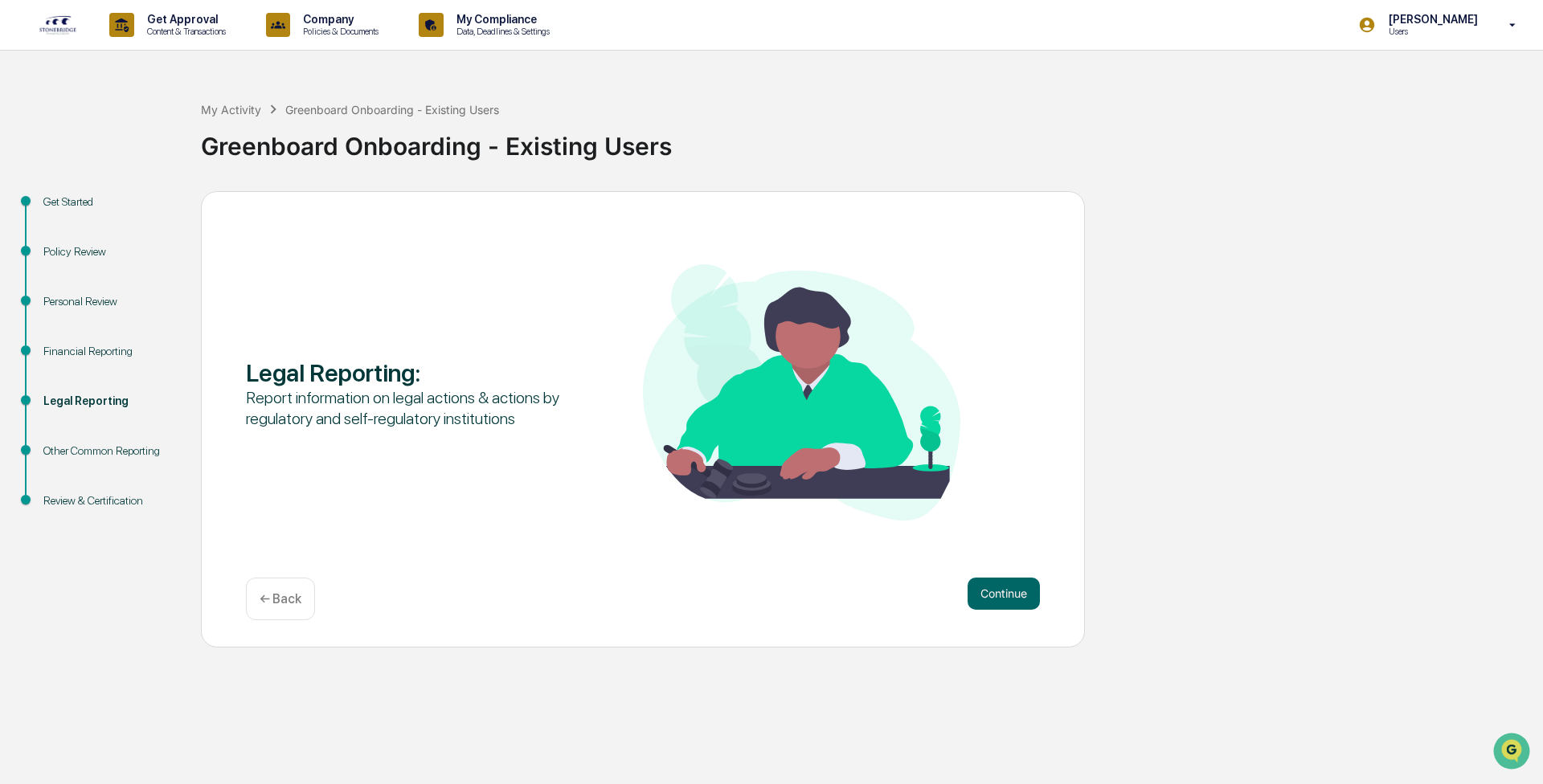
click at [405, 70] on button "Continue" at bounding box center [1003, 593] width 72 height 32
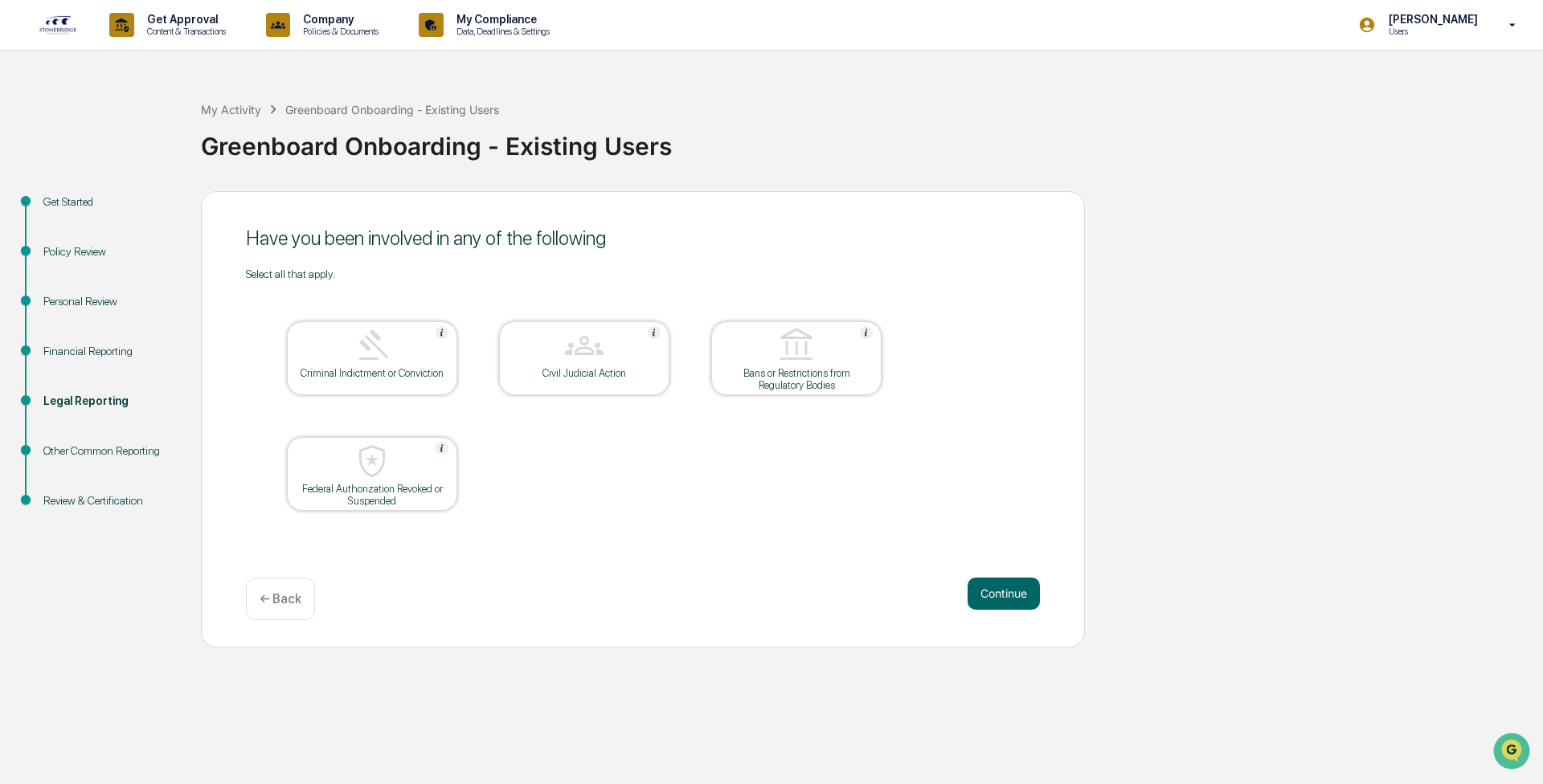
click at [405, 70] on button "Continue" at bounding box center [1003, 593] width 72 height 32
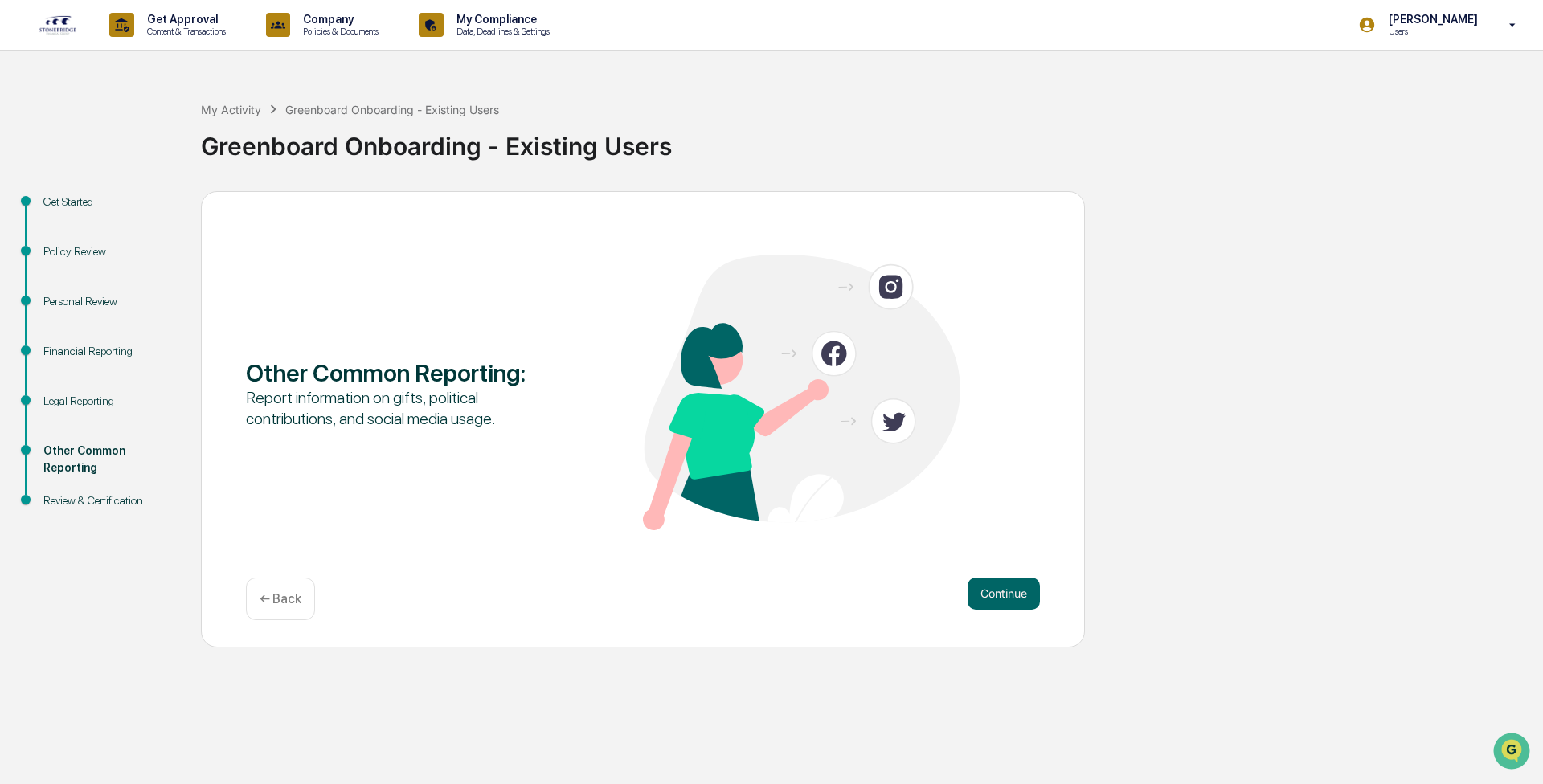
click at [405, 70] on button "Continue" at bounding box center [1003, 593] width 72 height 32
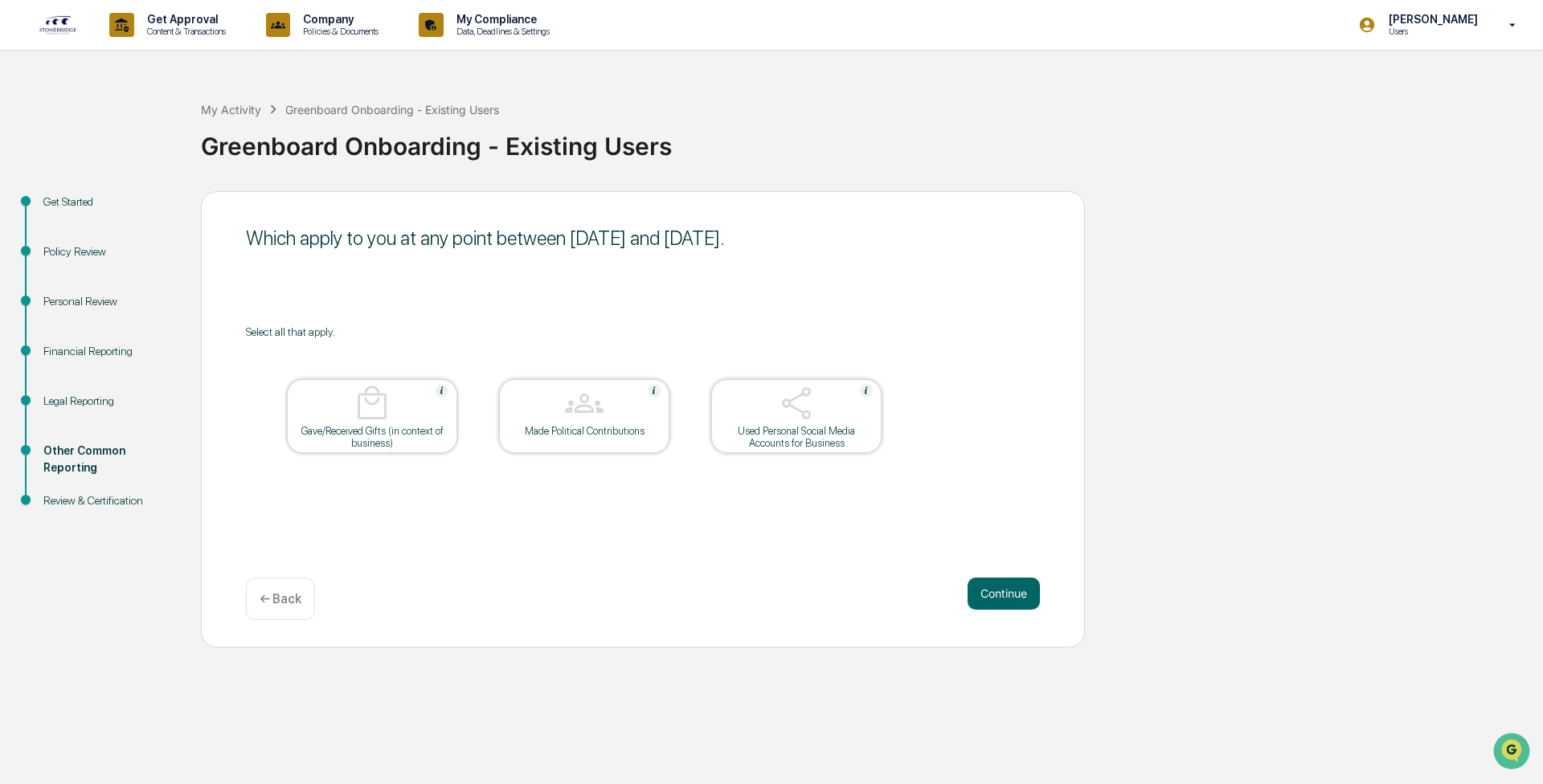
click at [405, 70] on button "Continue" at bounding box center [1003, 593] width 72 height 32
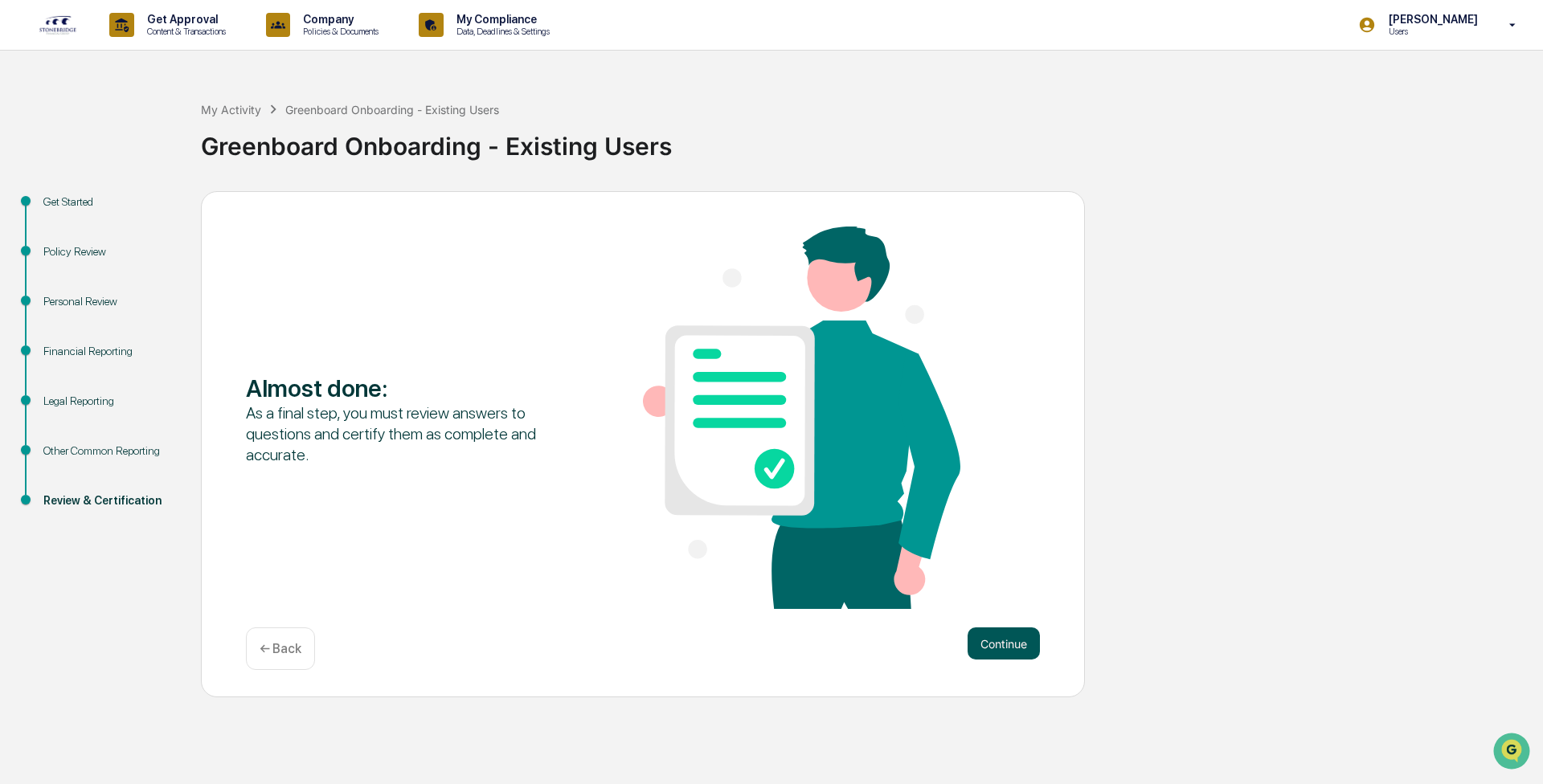
click at [405, 70] on button "Continue" at bounding box center [1003, 643] width 72 height 32
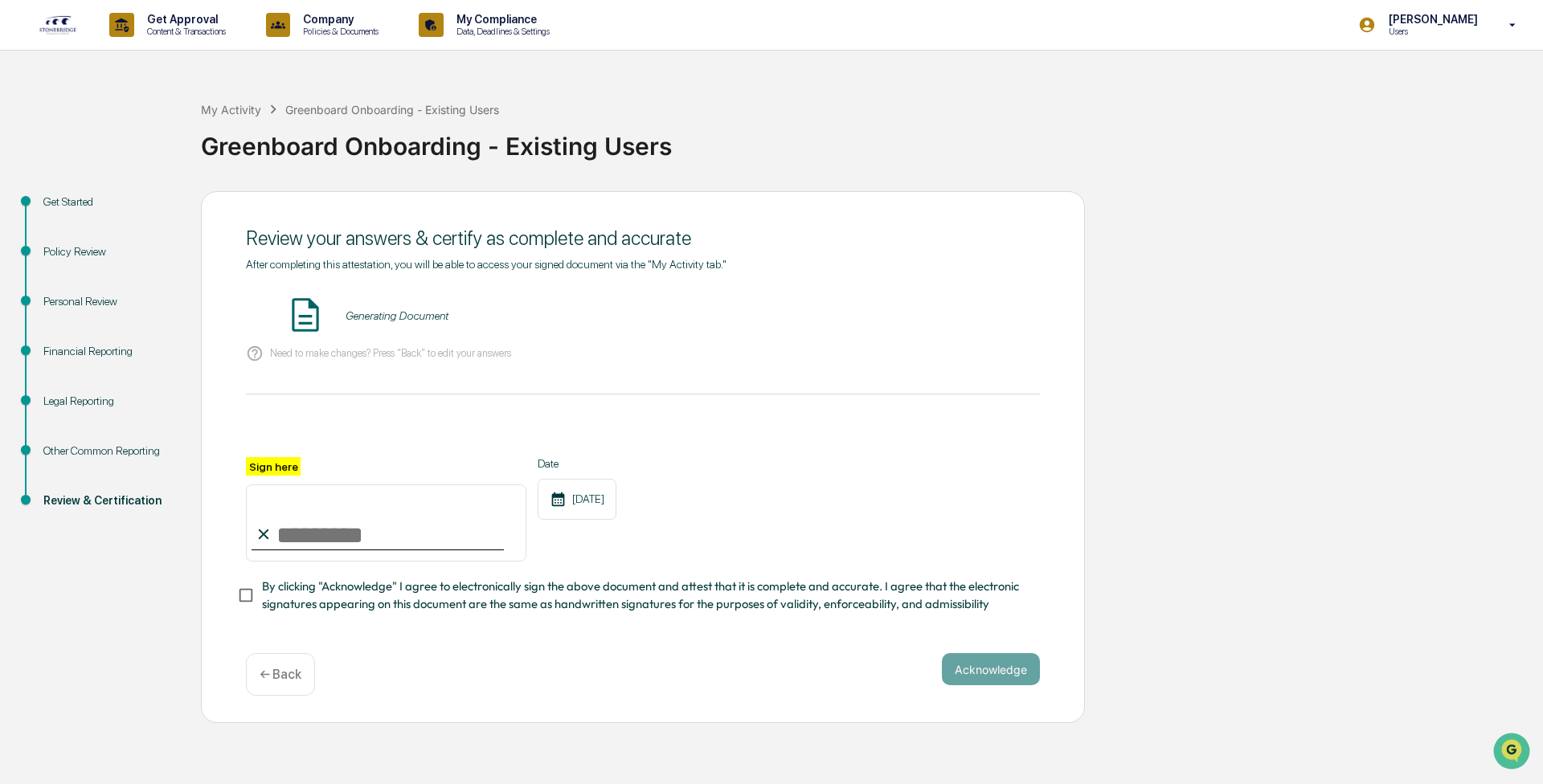
click at [303, 70] on img at bounding box center [305, 315] width 40 height 40
click at [287, 70] on input "Sign here" at bounding box center [386, 522] width 280 height 77
type input "*********"
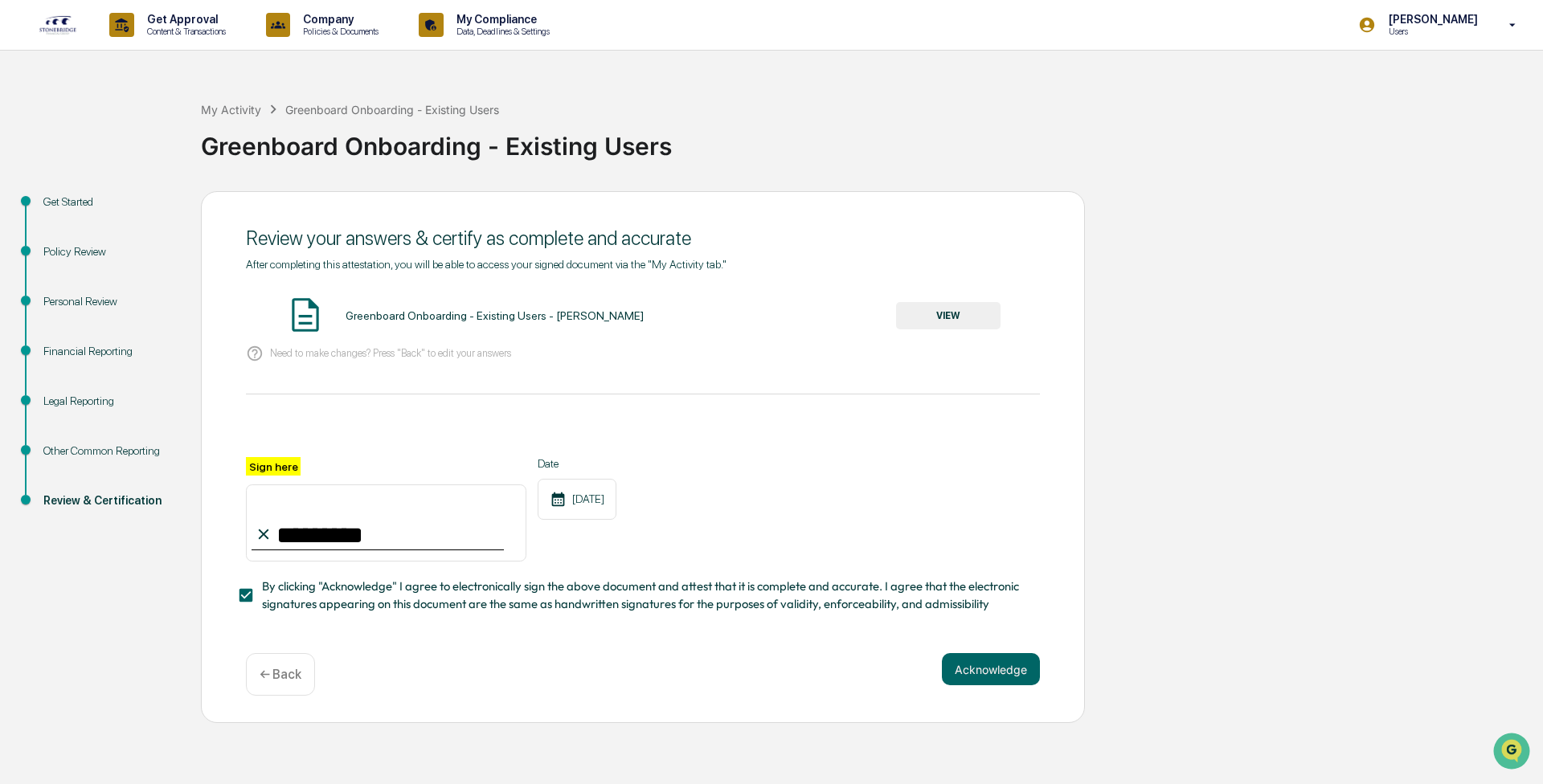
click at [405, 70] on button "VIEW" at bounding box center [949, 315] width 104 height 27
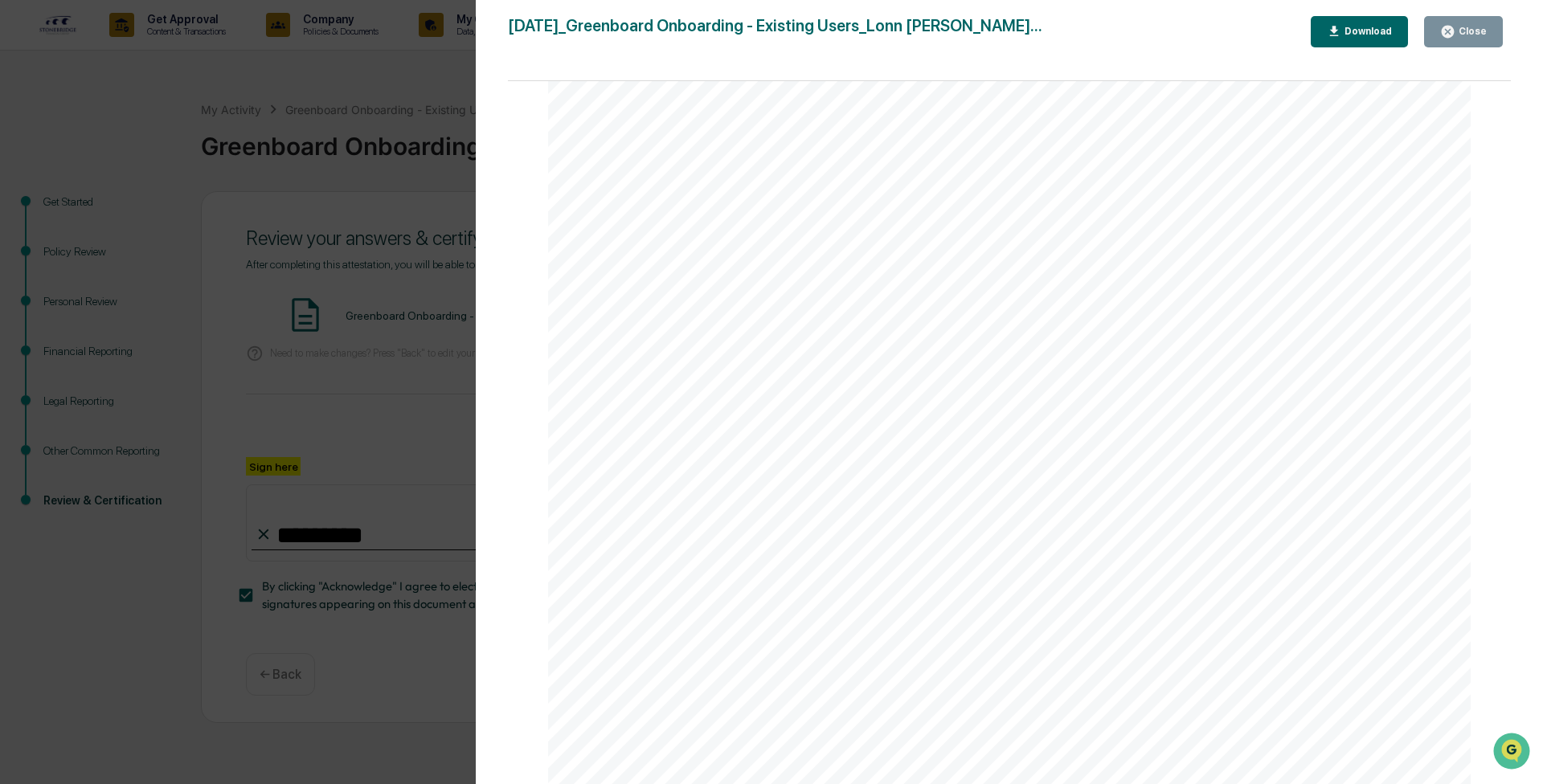
scroll to position [4707, 0]
click at [405, 30] on div "Close" at bounding box center [1471, 31] width 32 height 12
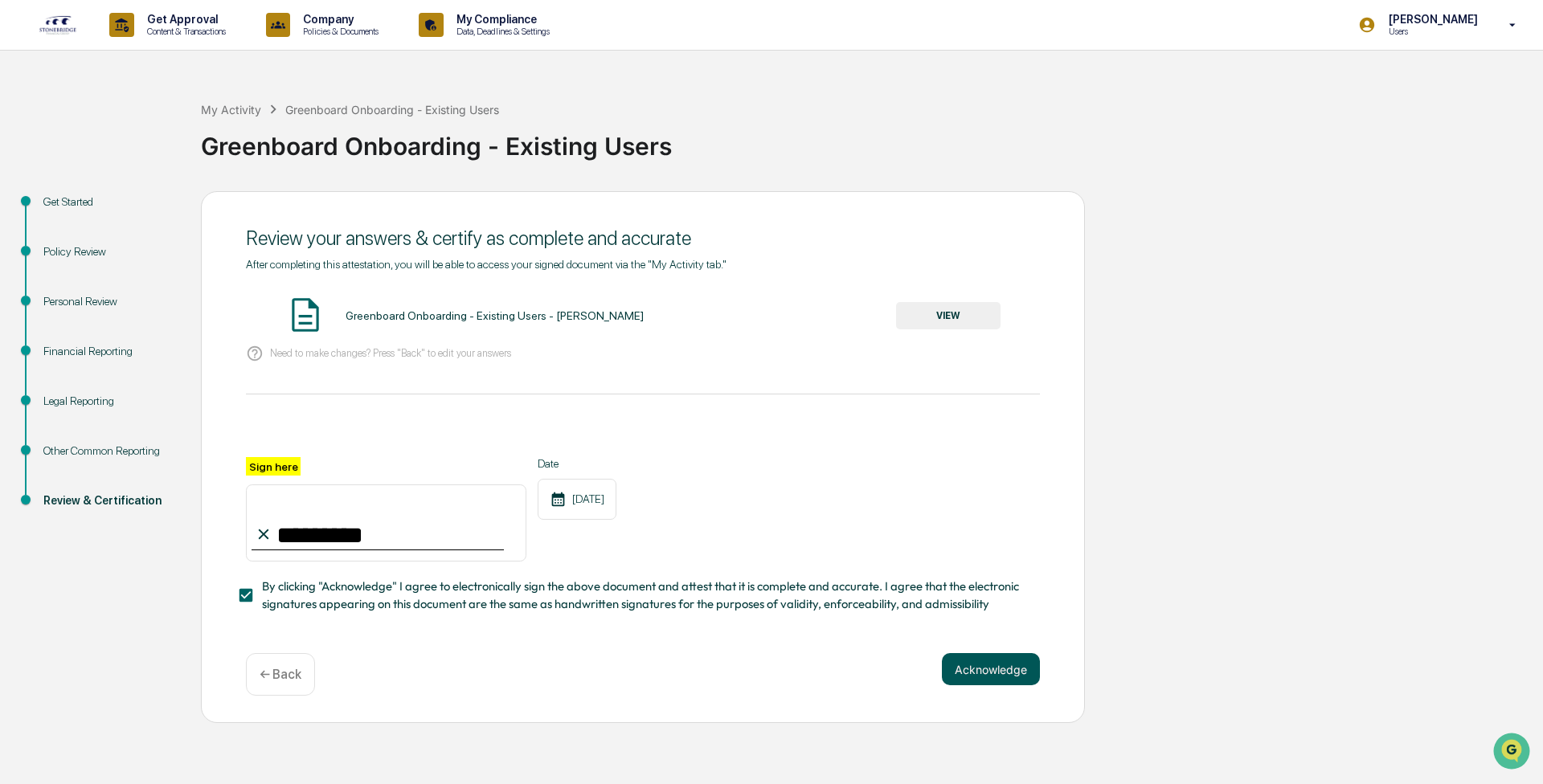
click at [405, 70] on button "Acknowledge" at bounding box center [991, 669] width 98 height 32
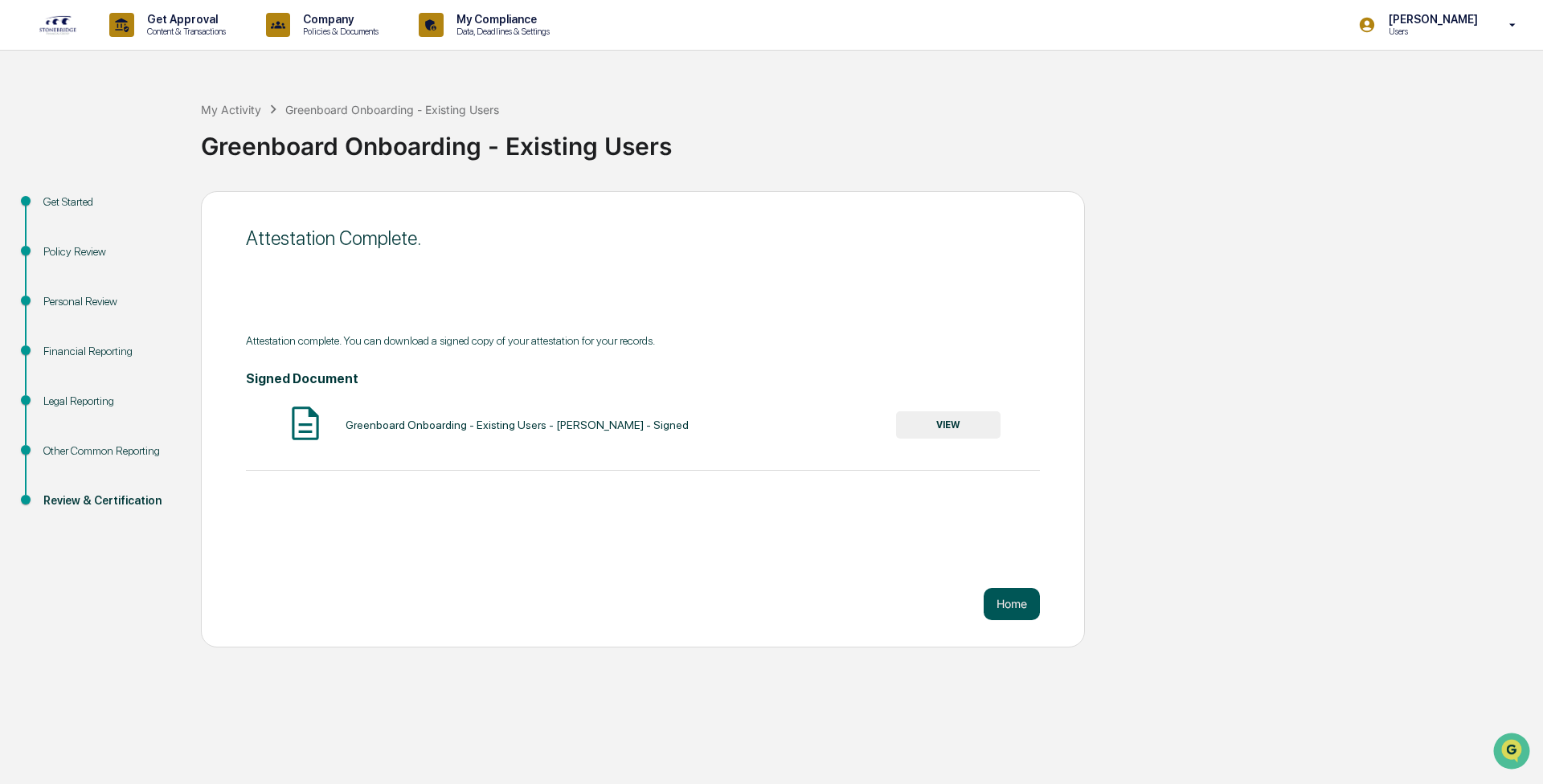
click at [405, 70] on button "Home" at bounding box center [1012, 603] width 56 height 32
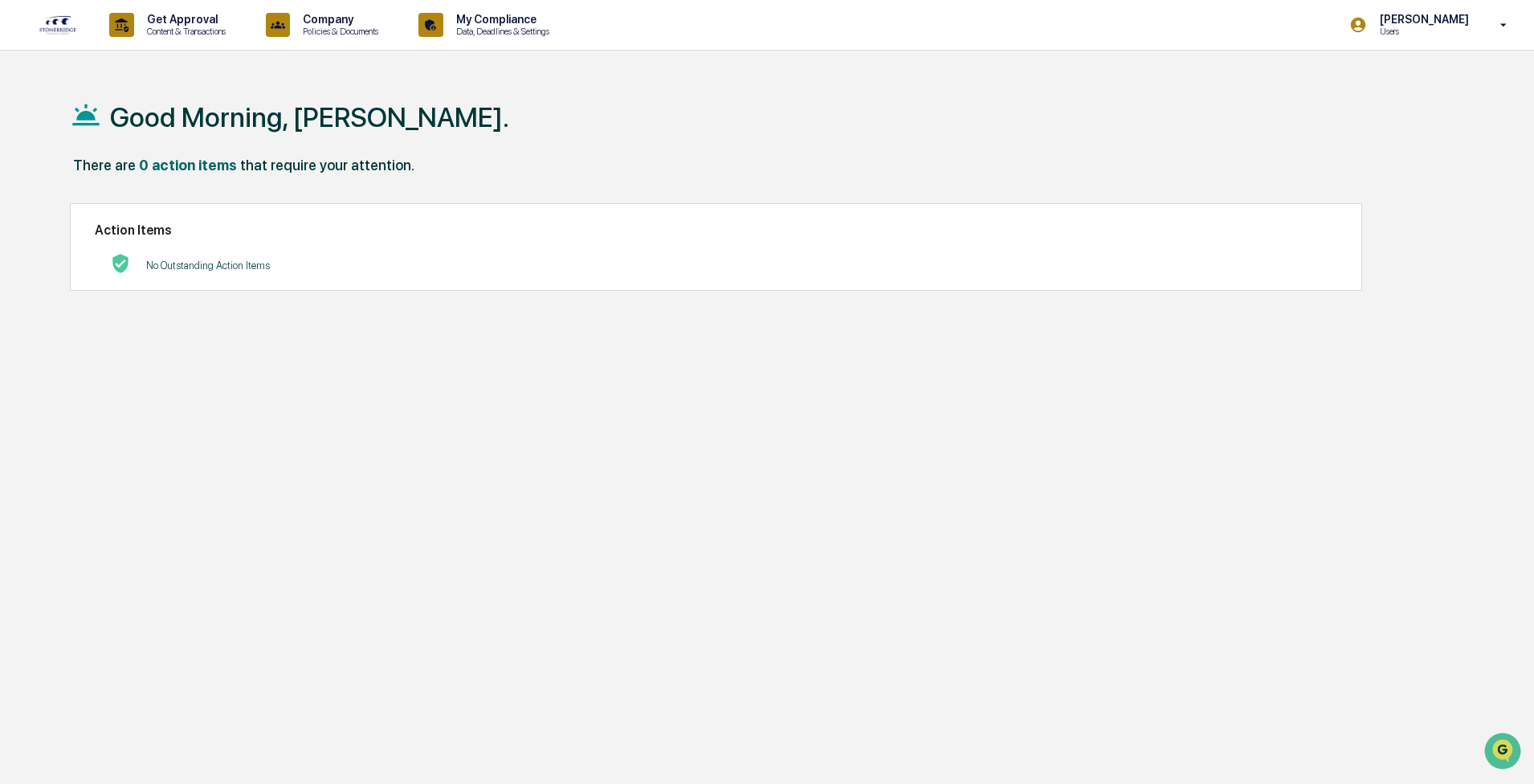
click at [405, 27] on icon at bounding box center [1504, 25] width 28 height 15
click at [405, 70] on div at bounding box center [771, 392] width 1542 height 784
click at [405, 18] on icon at bounding box center [1504, 25] width 28 height 15
click at [405, 70] on li "Logout" at bounding box center [1416, 81] width 225 height 30
